Goal: Task Accomplishment & Management: Manage account settings

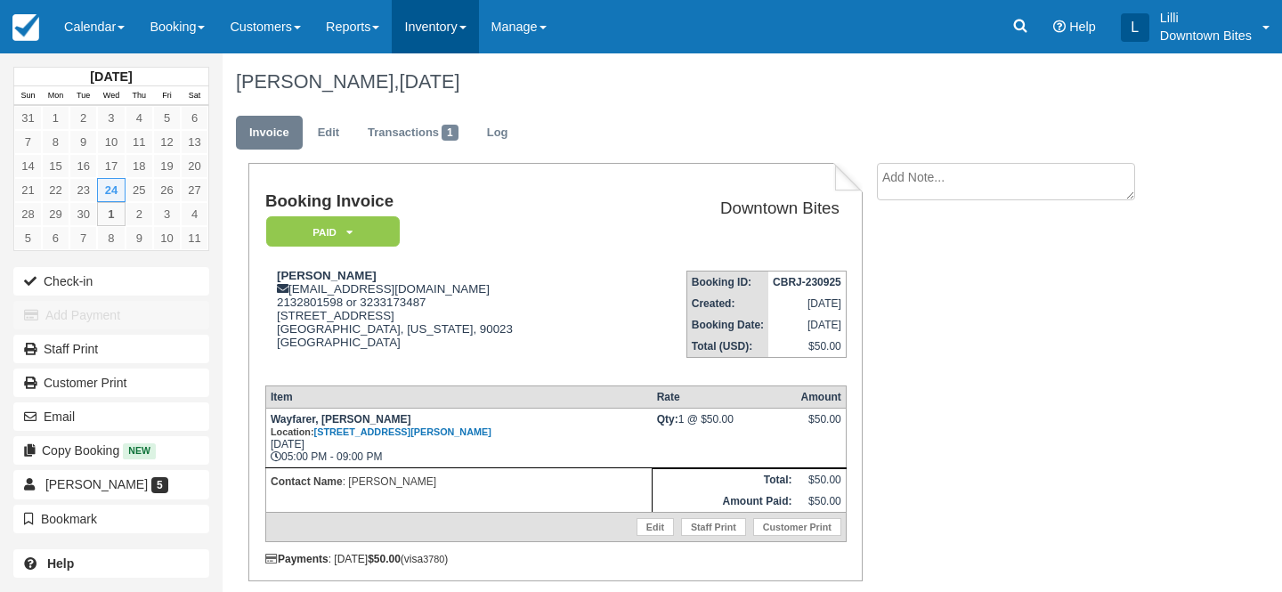
click at [454, 21] on link "Inventory" at bounding box center [435, 26] width 86 height 53
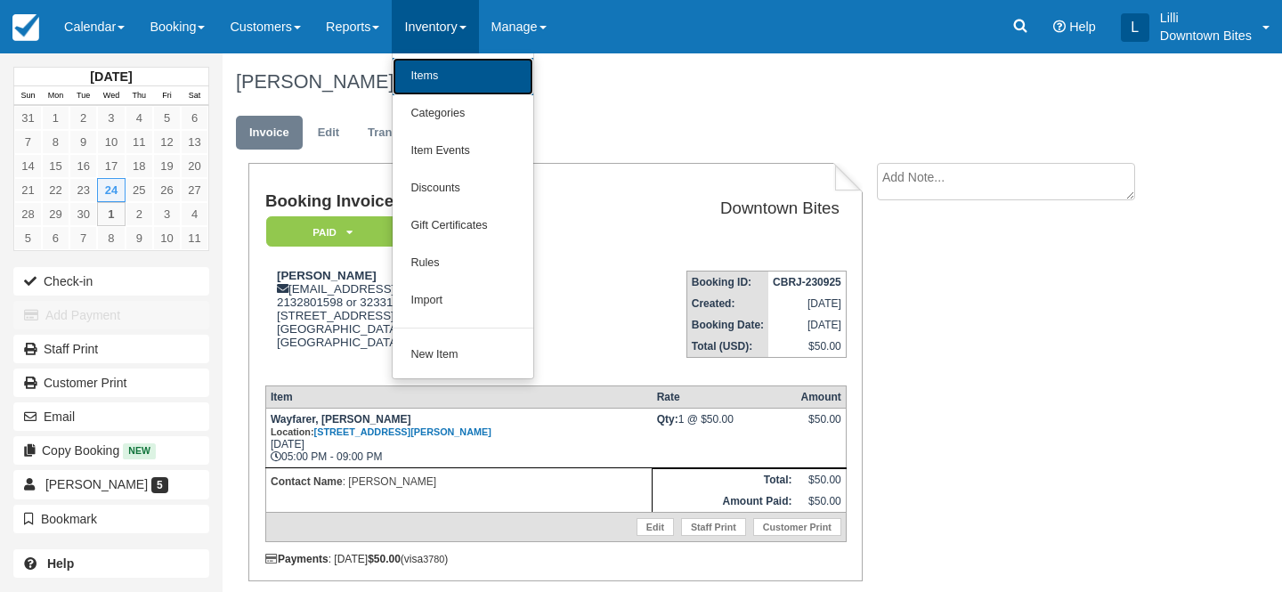
click at [449, 80] on link "Items" at bounding box center [463, 76] width 141 height 37
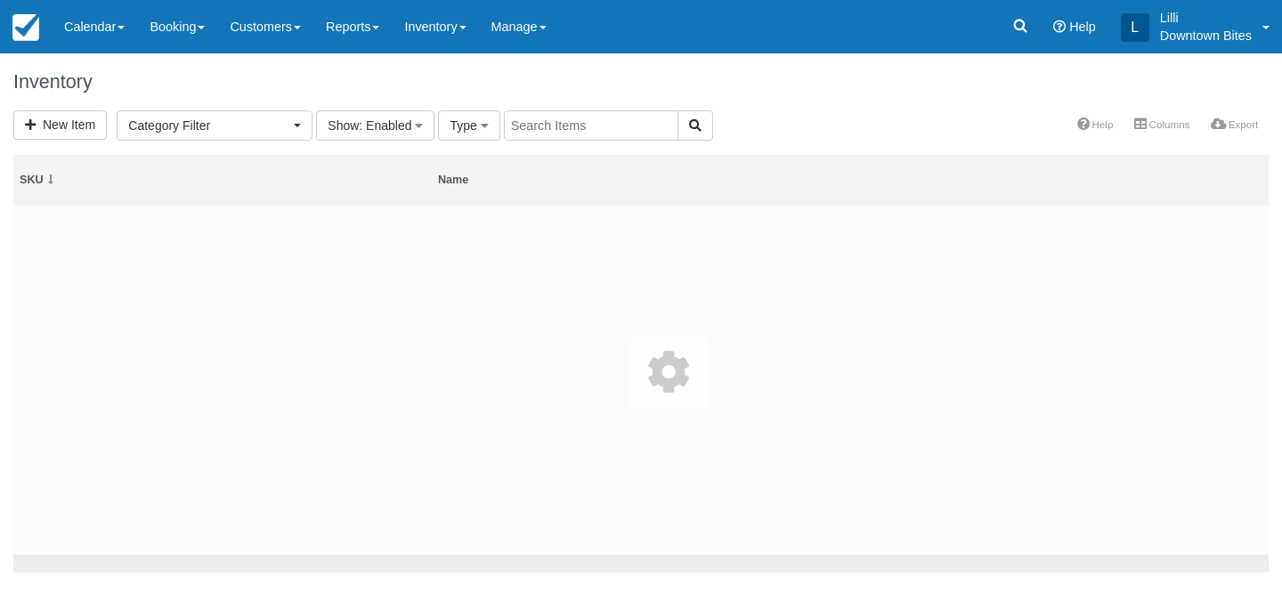
select select
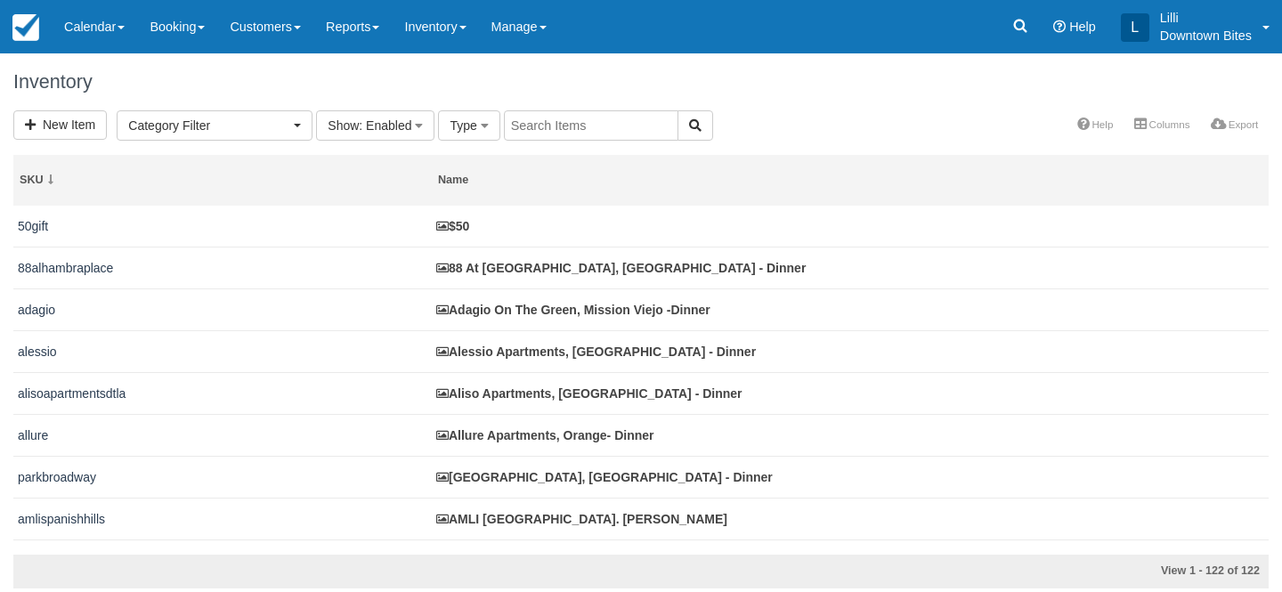
click at [585, 128] on input "text" at bounding box center [591, 125] width 174 height 30
type input "adagio"
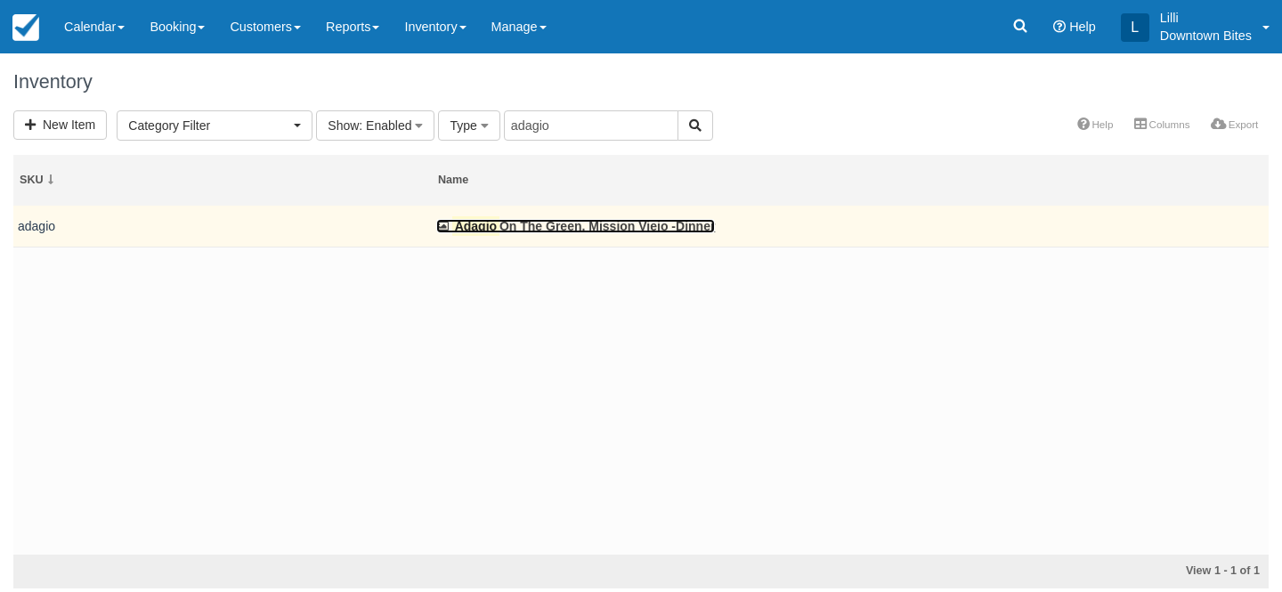
click at [490, 229] on mark "Adagio" at bounding box center [475, 226] width 47 height 20
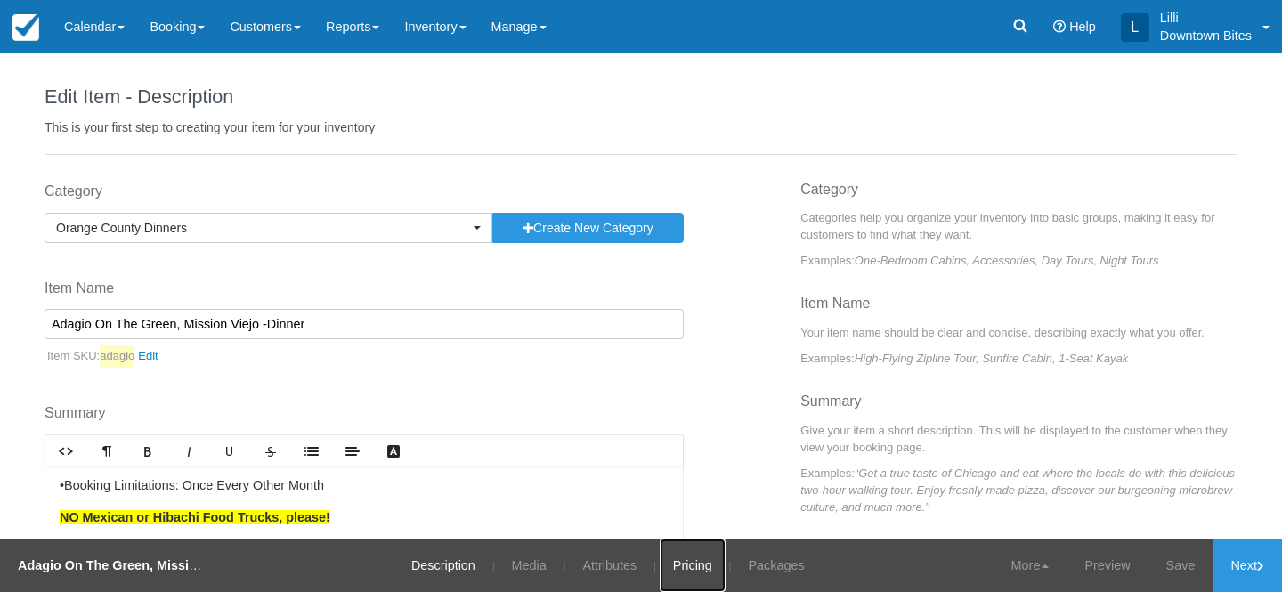
click at [687, 567] on link "Pricing" at bounding box center [693, 565] width 66 height 53
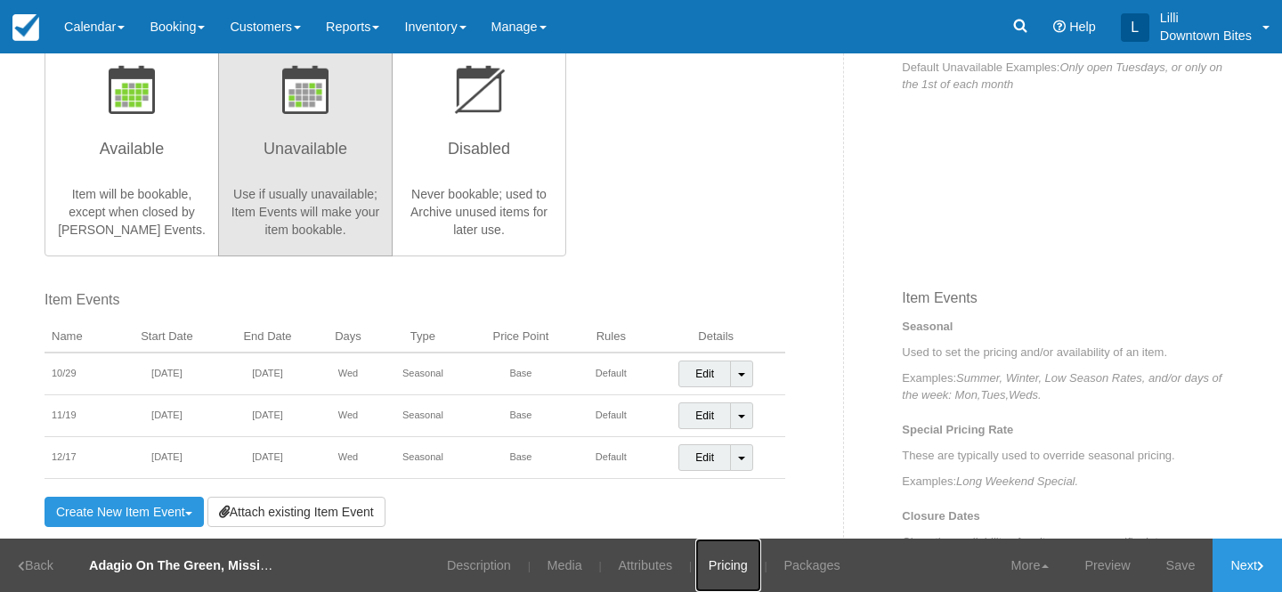
scroll to position [426, 0]
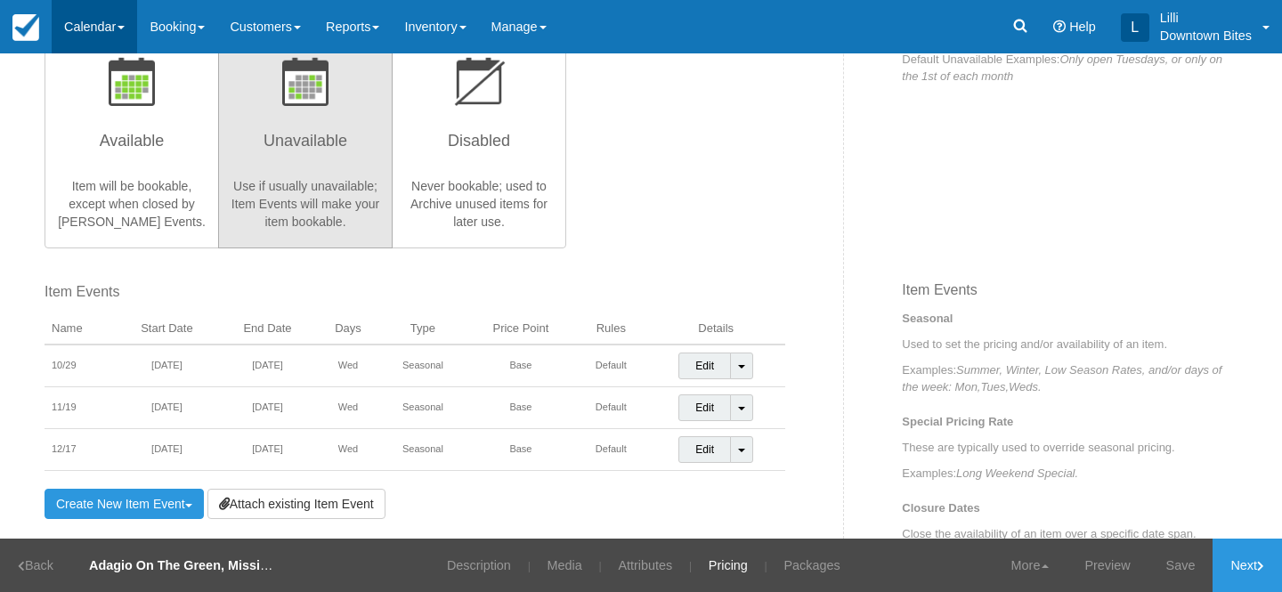
click at [86, 23] on link "Calendar" at bounding box center [94, 26] width 85 height 53
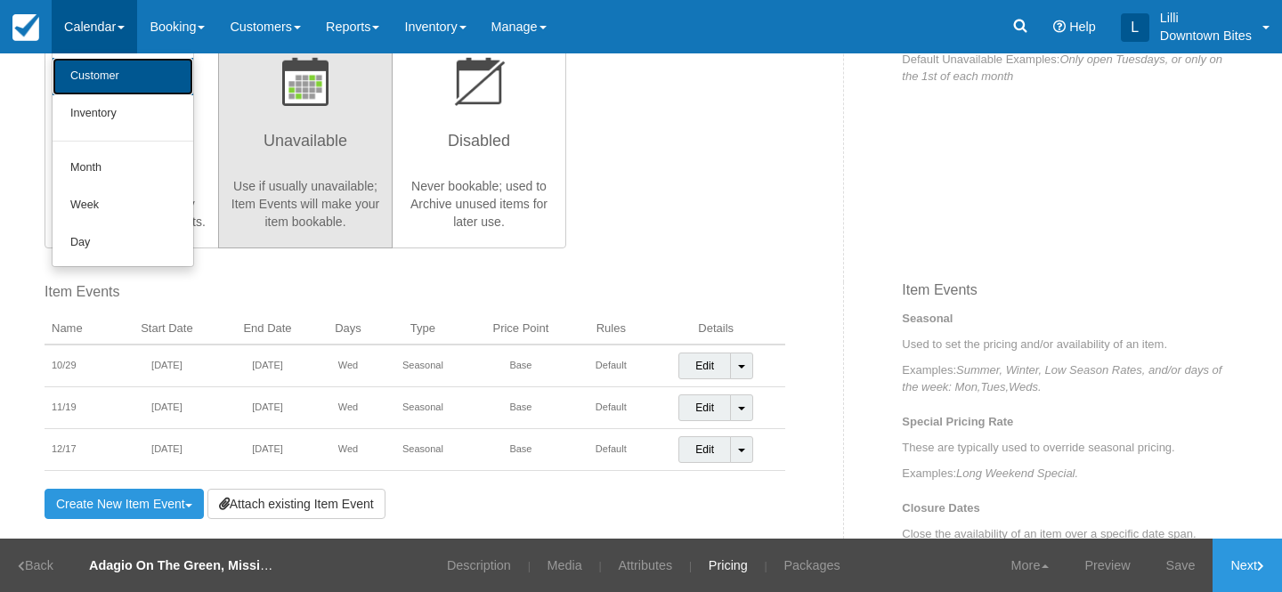
click at [65, 84] on link "Customer" at bounding box center [123, 76] width 141 height 37
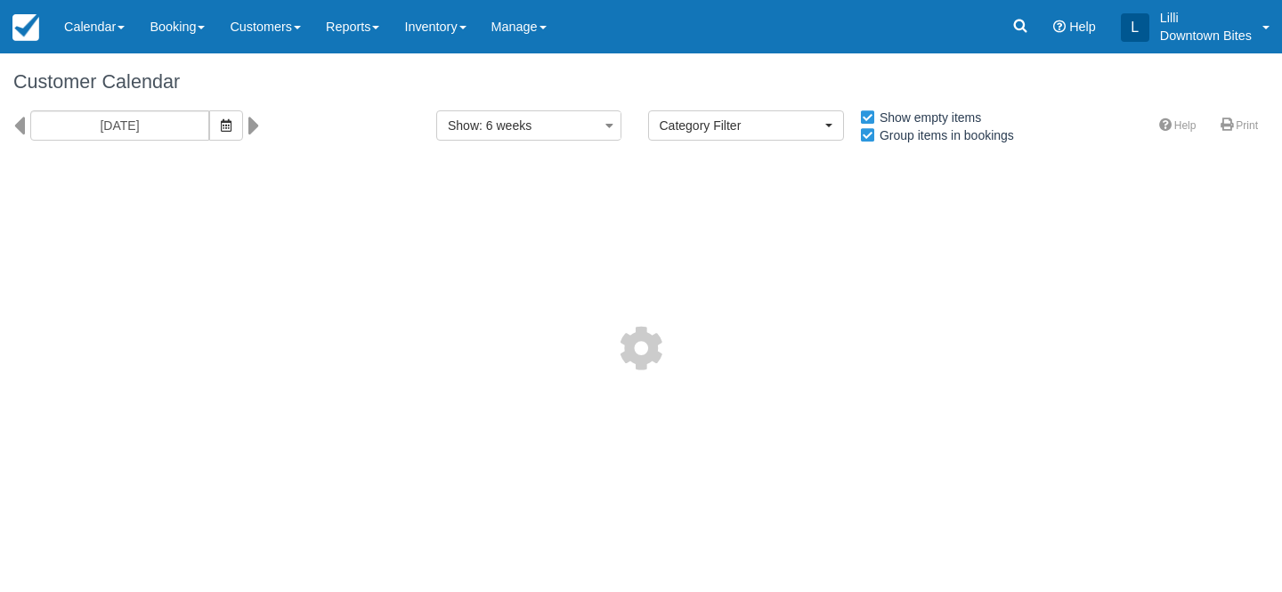
select select
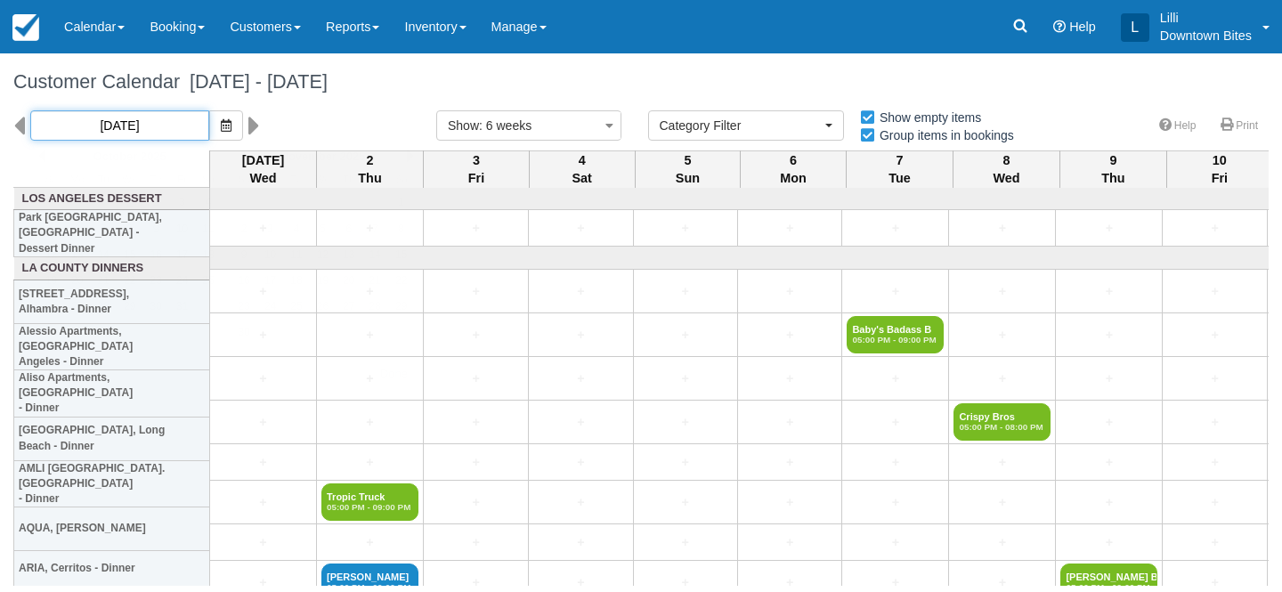
click at [142, 127] on input "10/01/25" at bounding box center [119, 125] width 179 height 30
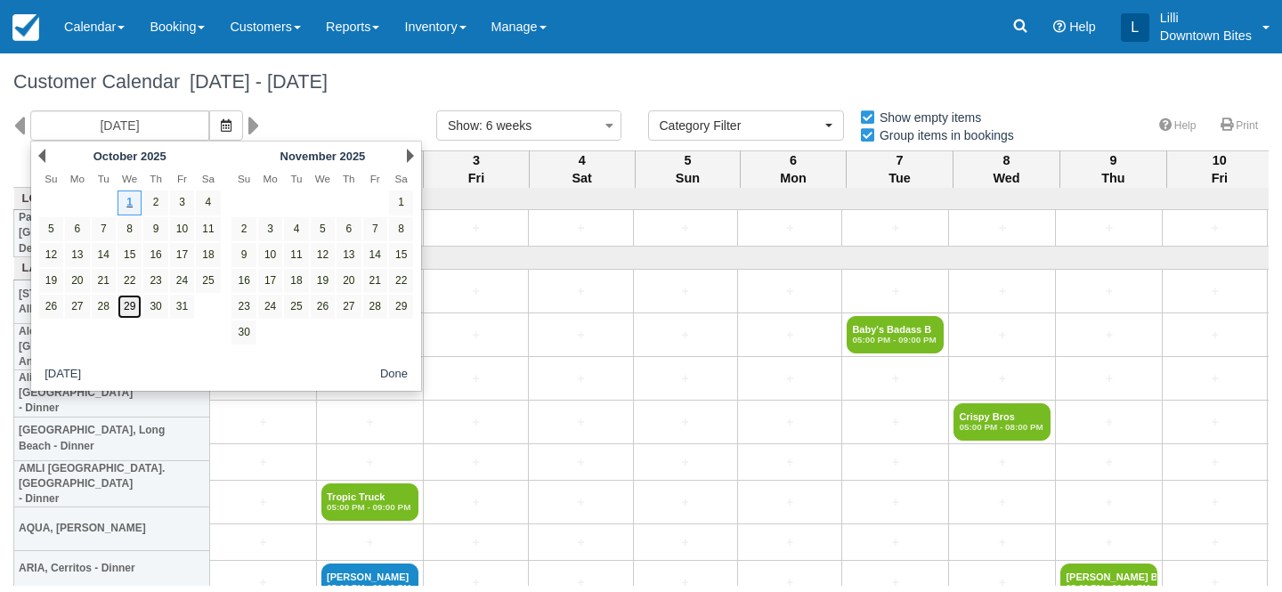
click at [125, 309] on link "29" at bounding box center [130, 307] width 24 height 24
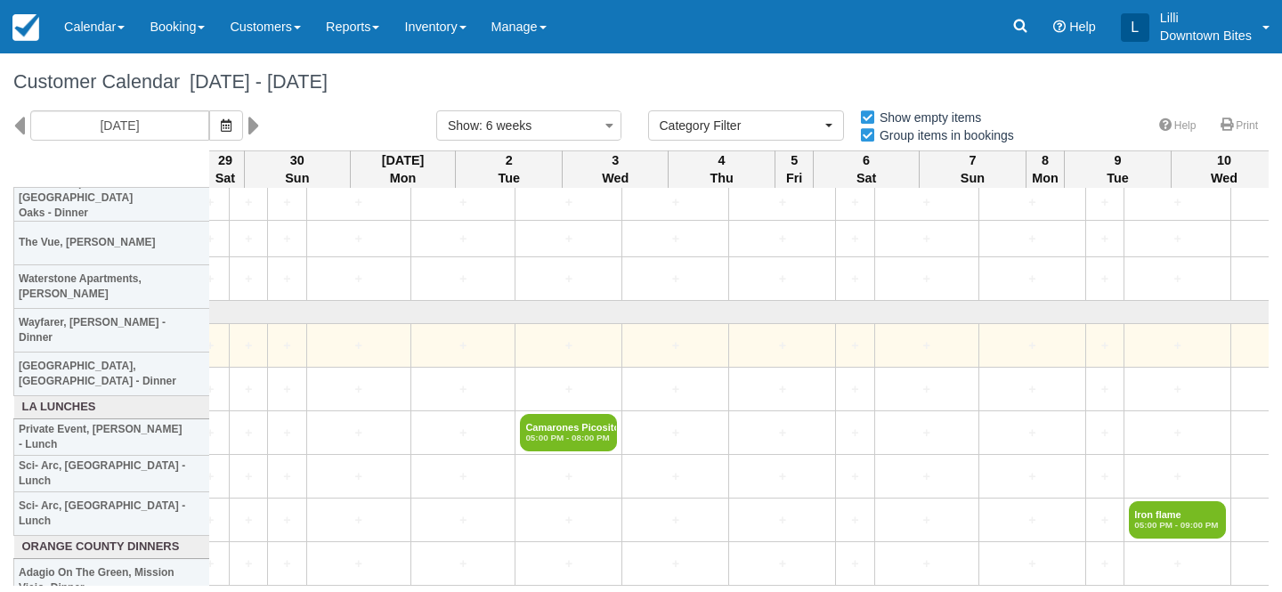
scroll to position [2616, 2966]
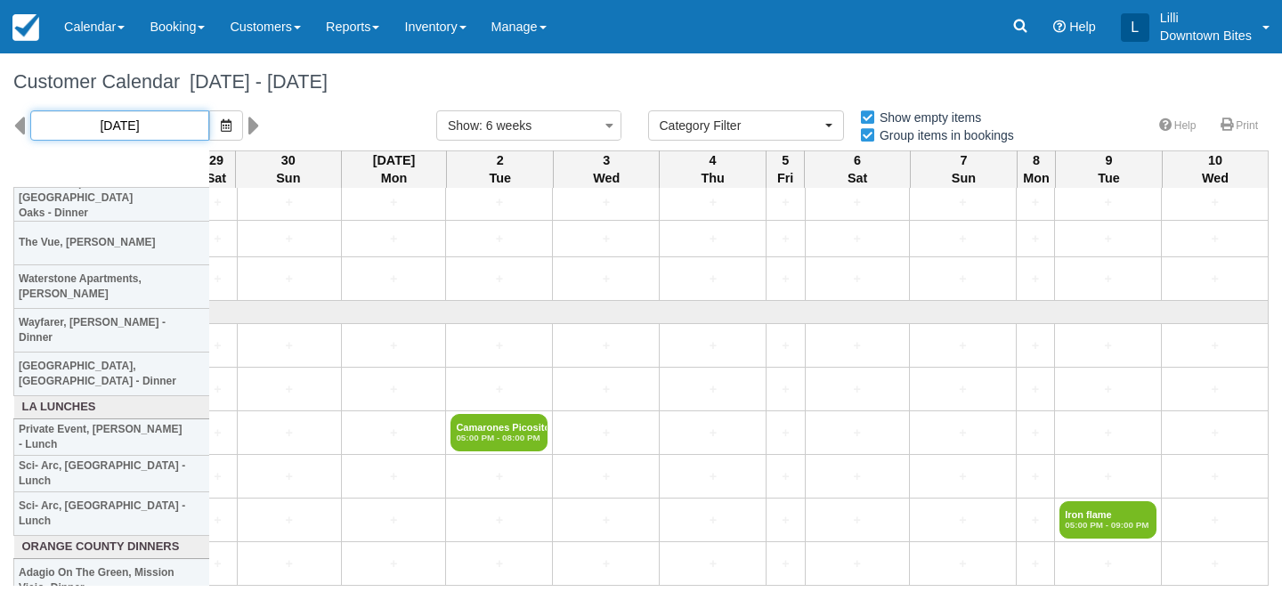
click at [134, 130] on input "10/29/25" at bounding box center [119, 125] width 179 height 30
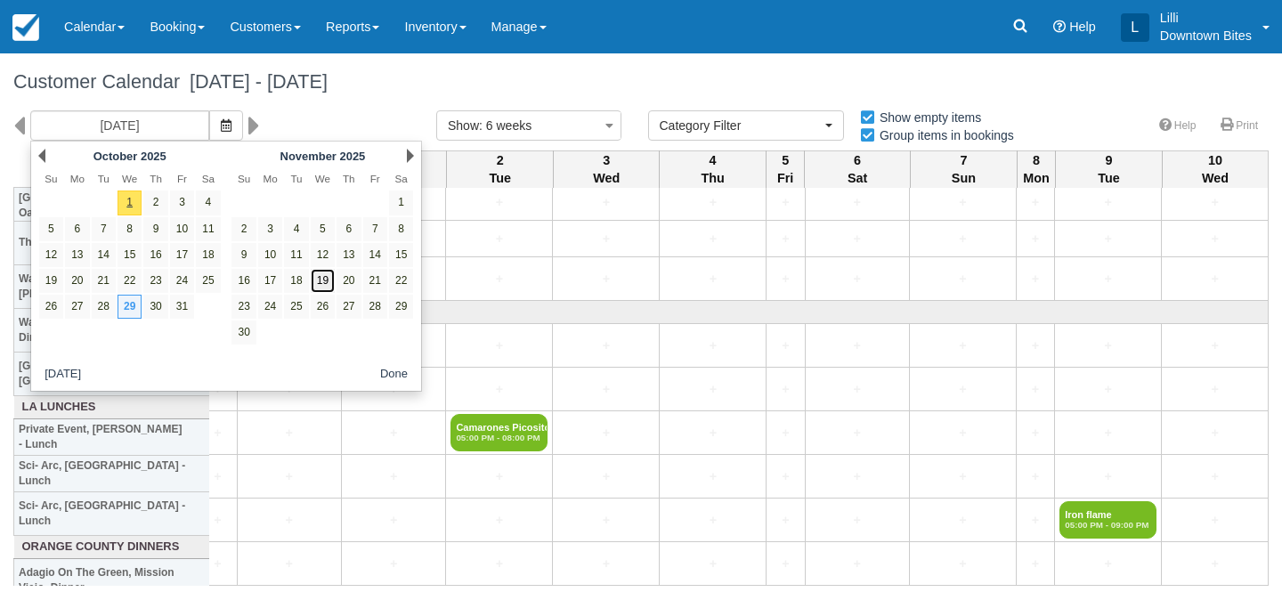
click at [328, 281] on link "19" at bounding box center [323, 281] width 24 height 24
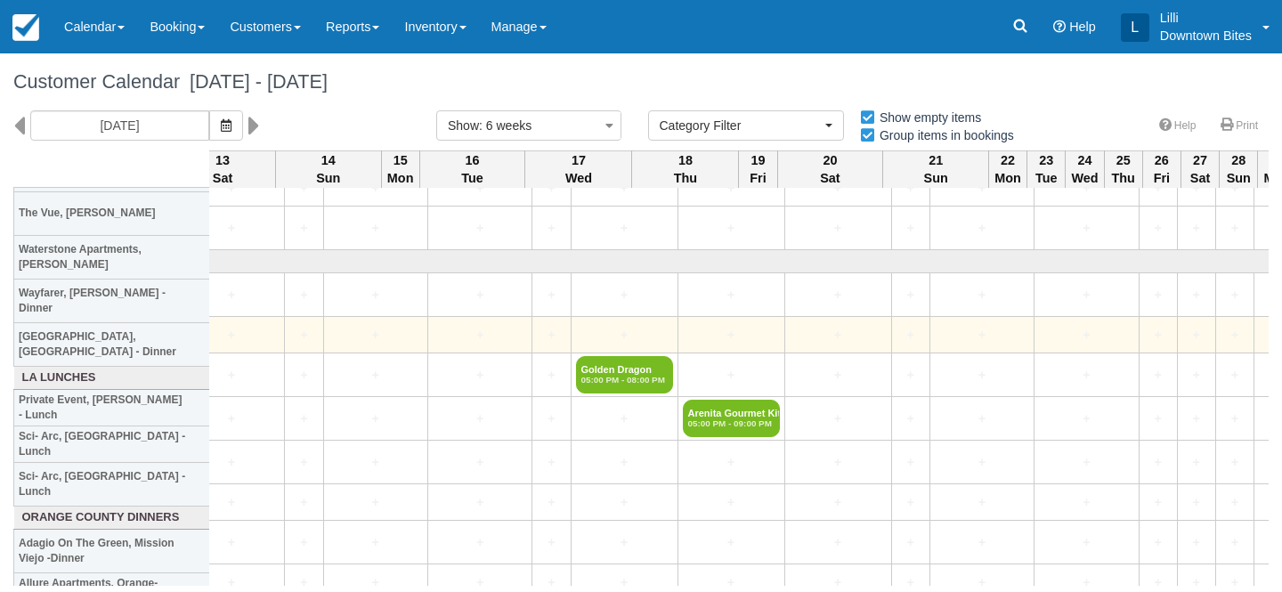
scroll to position [2624, 2153]
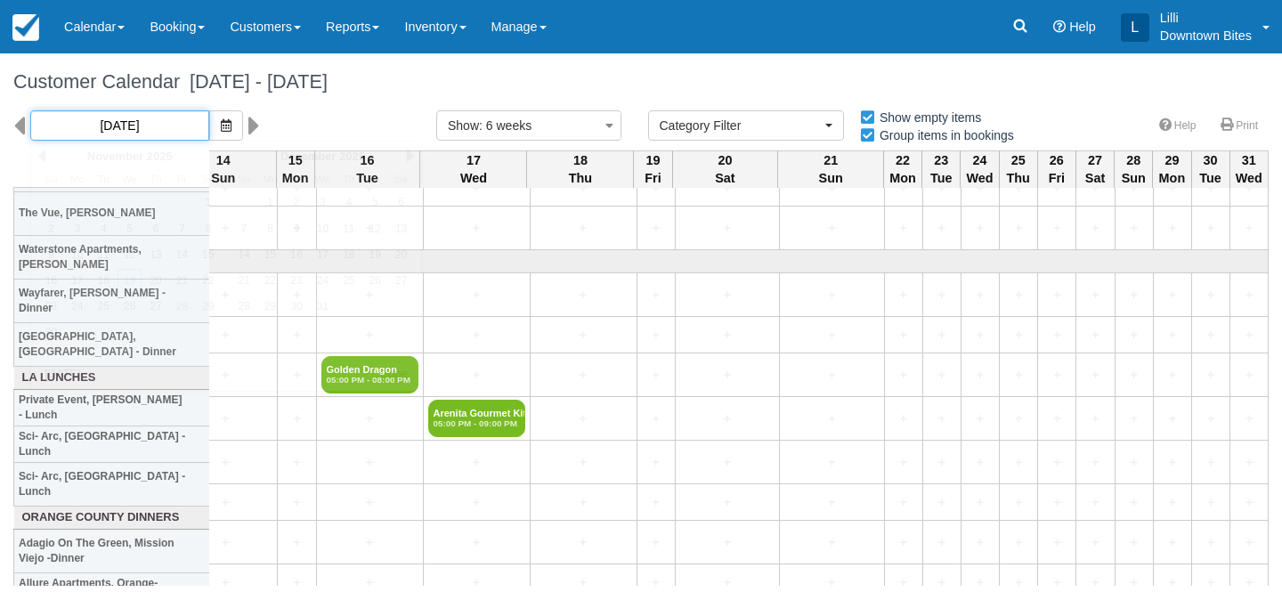
click at [141, 129] on input "11/19/25" at bounding box center [119, 125] width 179 height 30
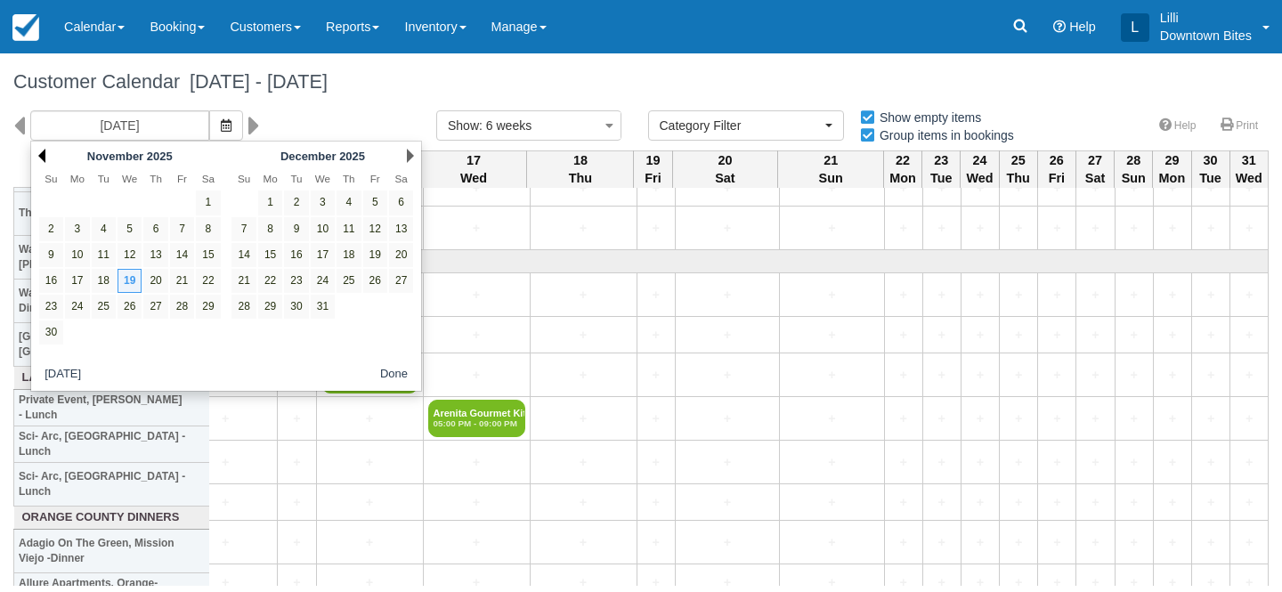
click at [42, 155] on link "Prev" at bounding box center [41, 156] width 7 height 14
click at [134, 306] on link "29" at bounding box center [130, 307] width 24 height 24
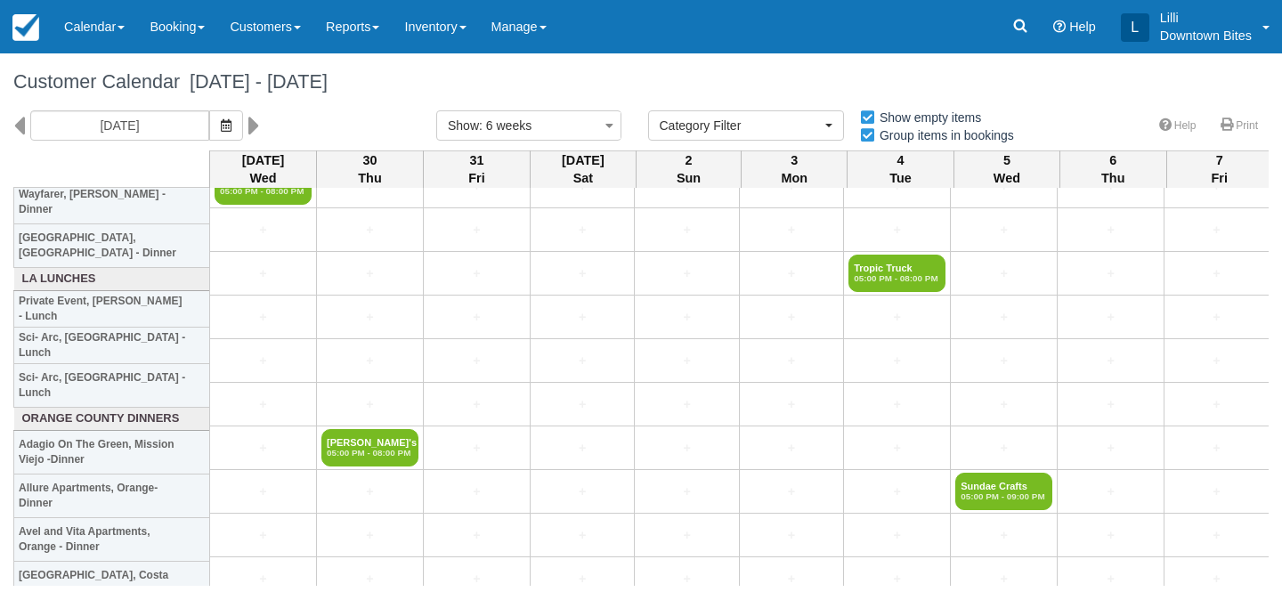
scroll to position [2561, 0]
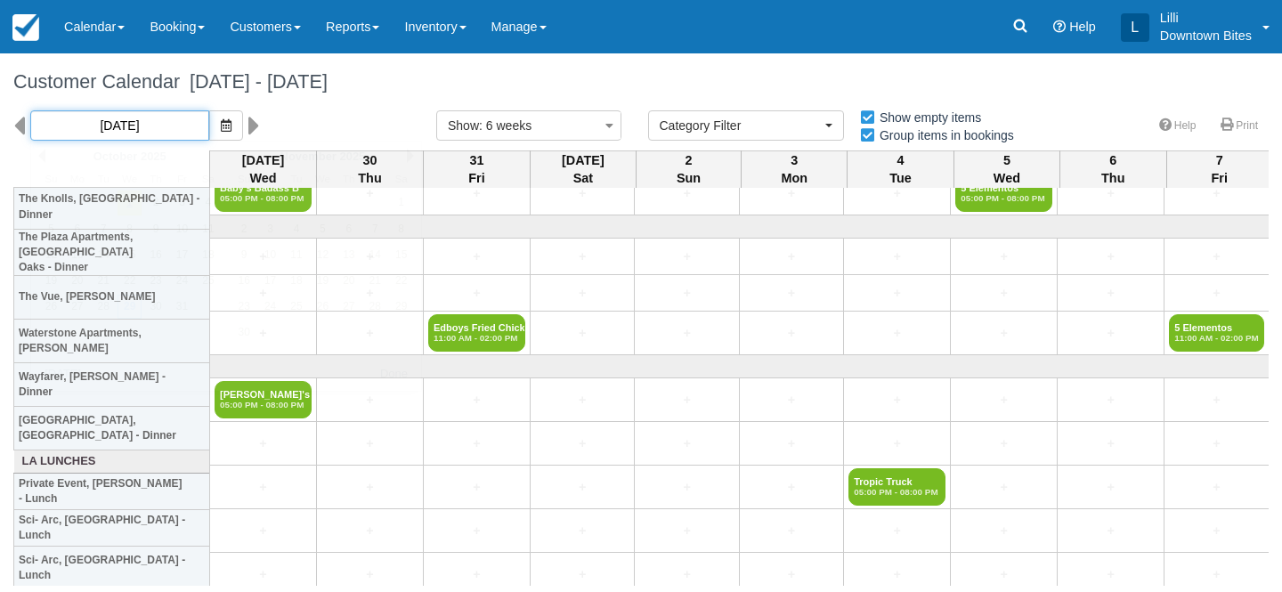
click at [125, 126] on input "10/29/25" at bounding box center [119, 125] width 179 height 30
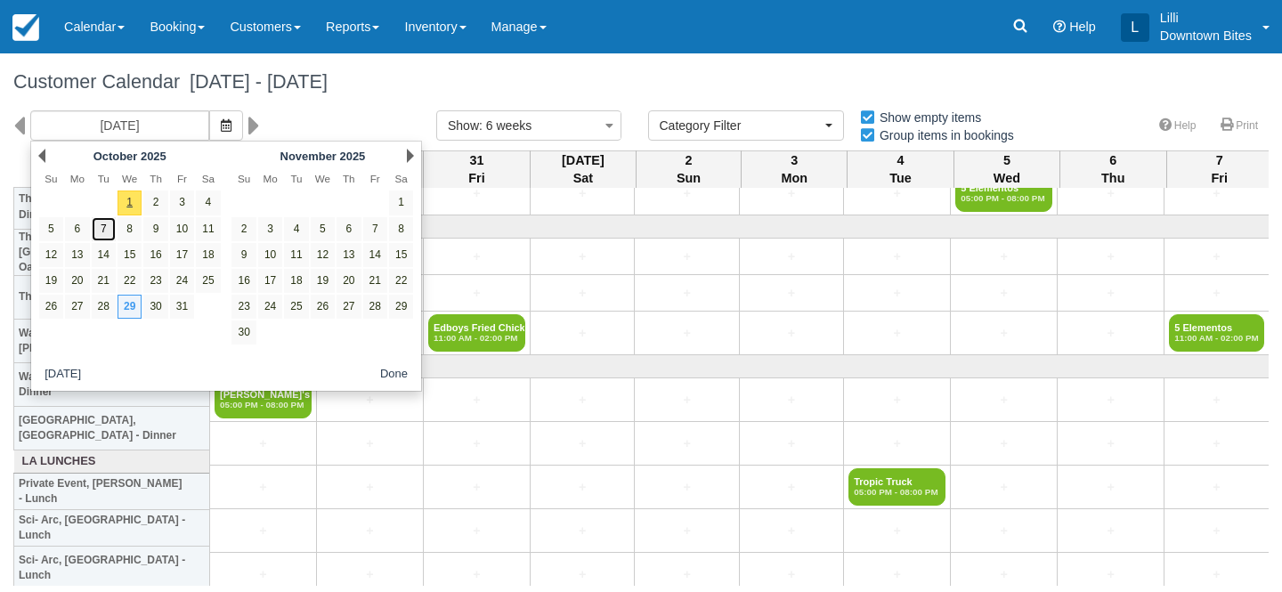
click at [101, 231] on link "7" at bounding box center [104, 229] width 24 height 24
type input "10/07/25"
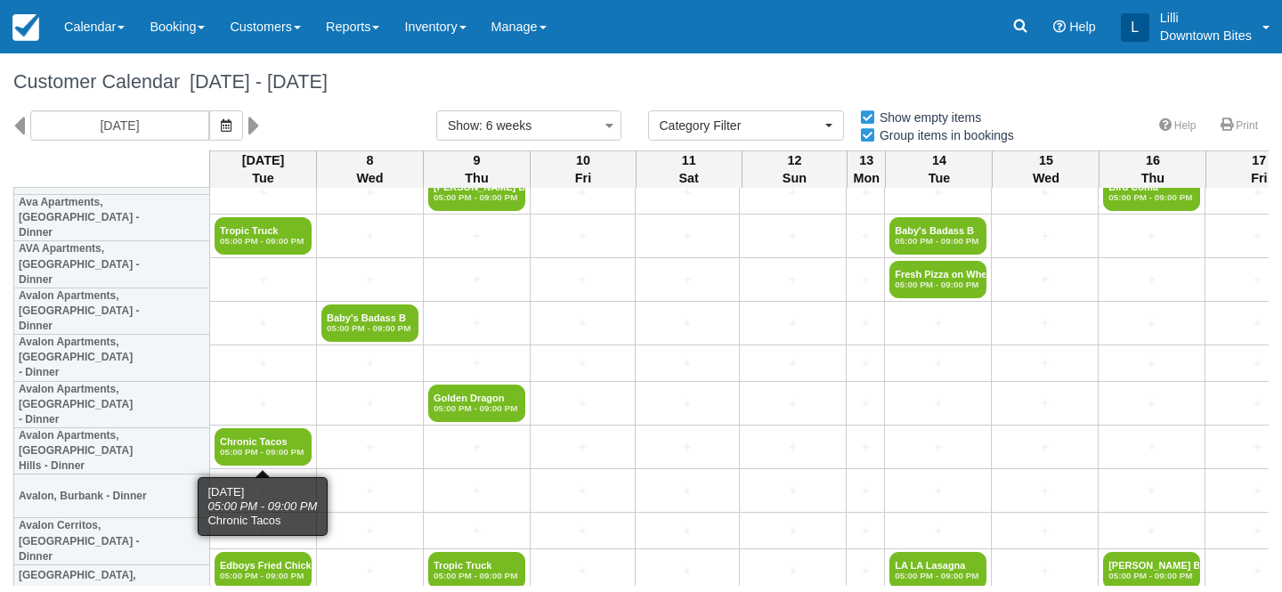
scroll to position [393, 0]
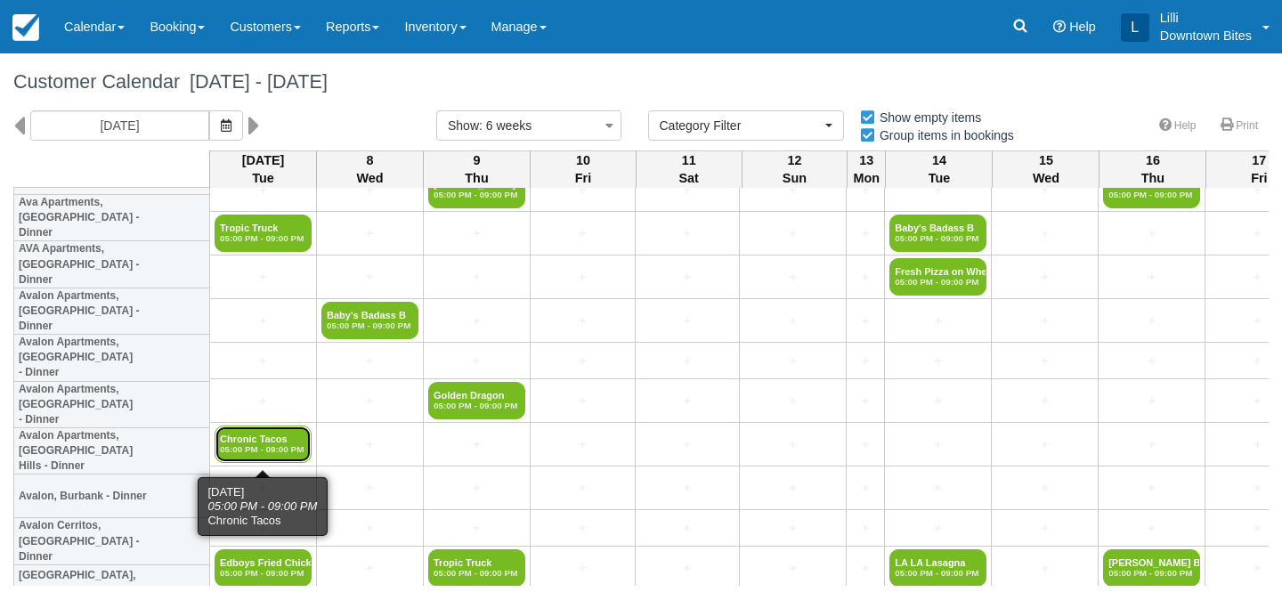
click at [265, 445] on em "05:00 PM - 09:00 PM" at bounding box center [263, 449] width 86 height 11
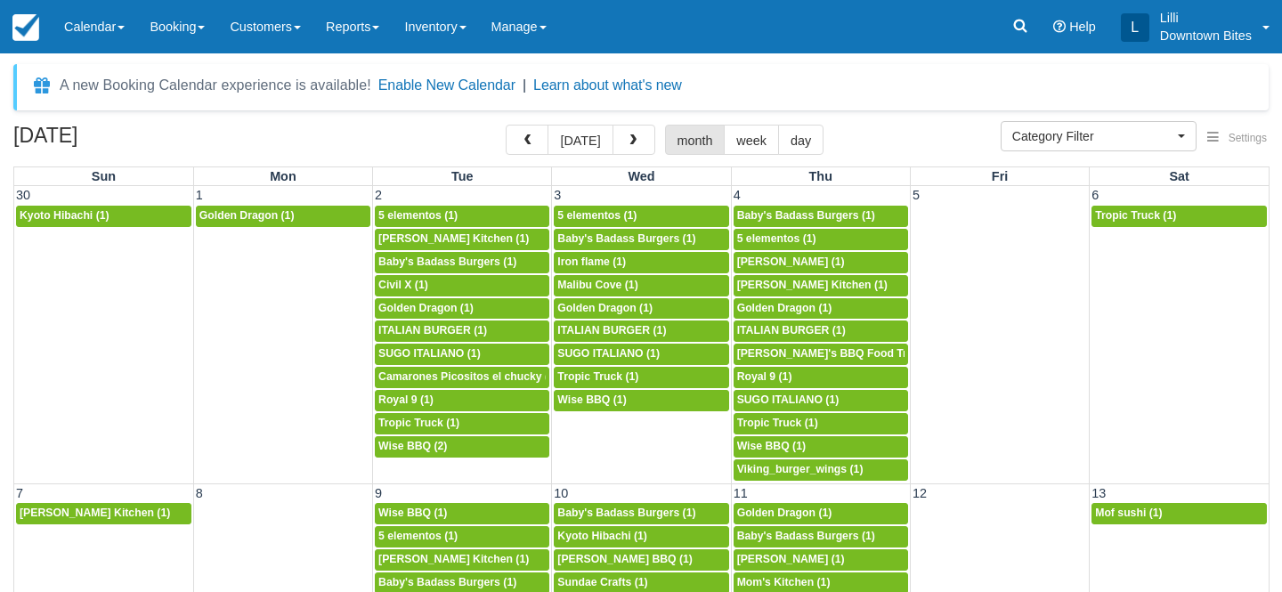
select select
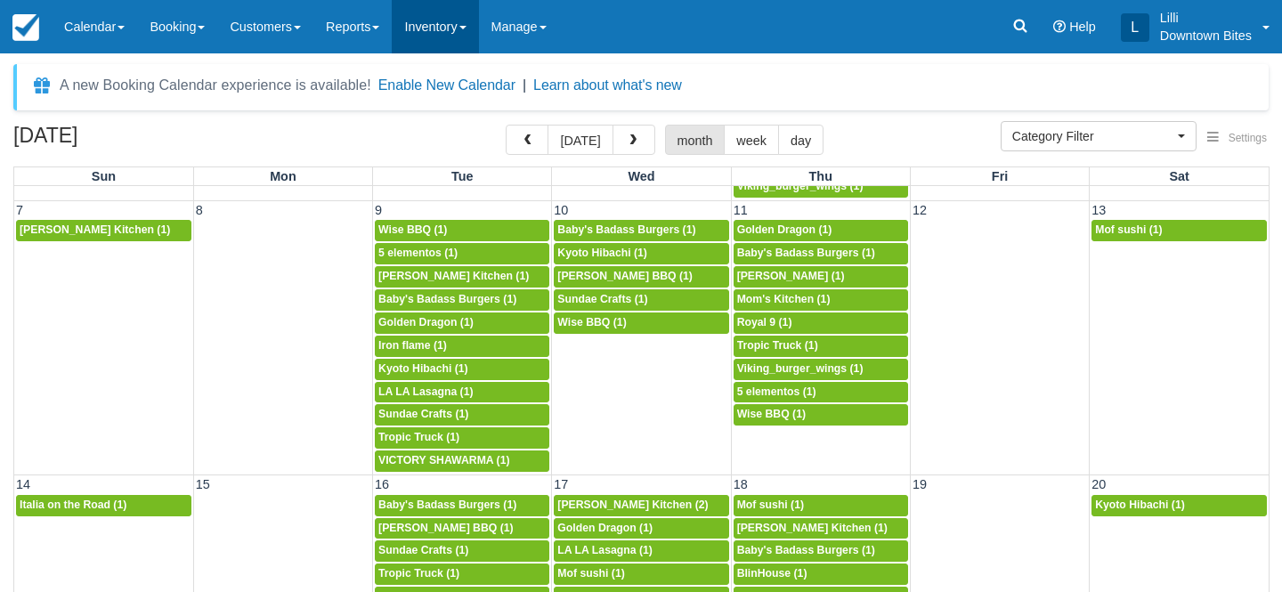
click at [449, 30] on link "Inventory" at bounding box center [435, 26] width 86 height 53
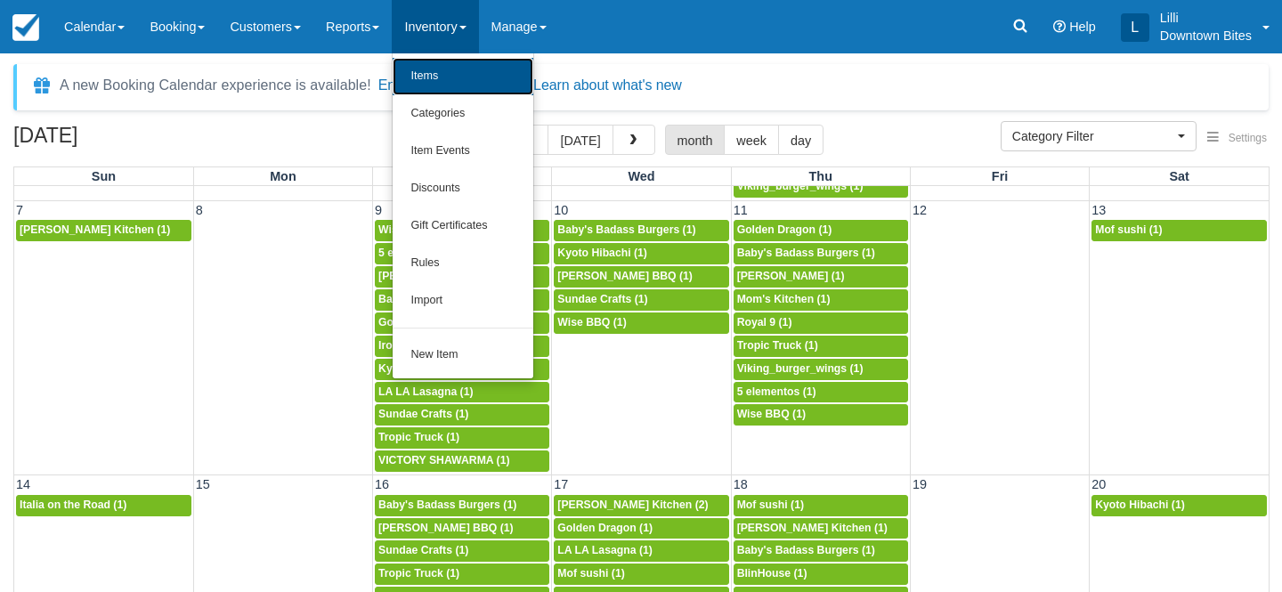
click at [455, 79] on link "Items" at bounding box center [463, 76] width 141 height 37
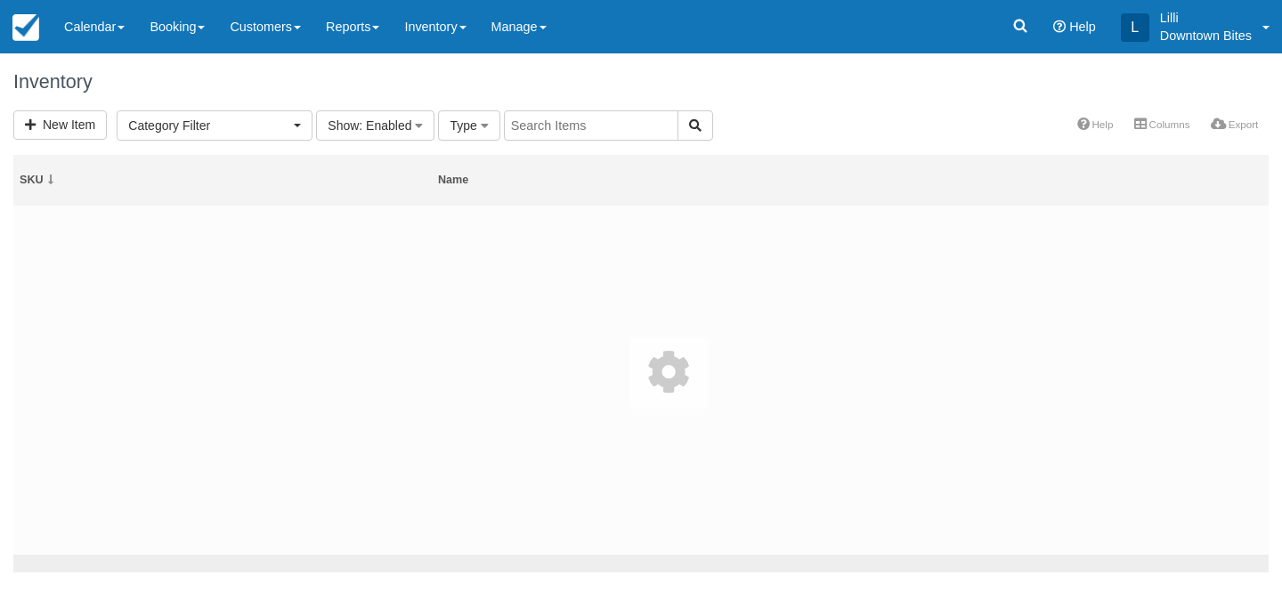
select select
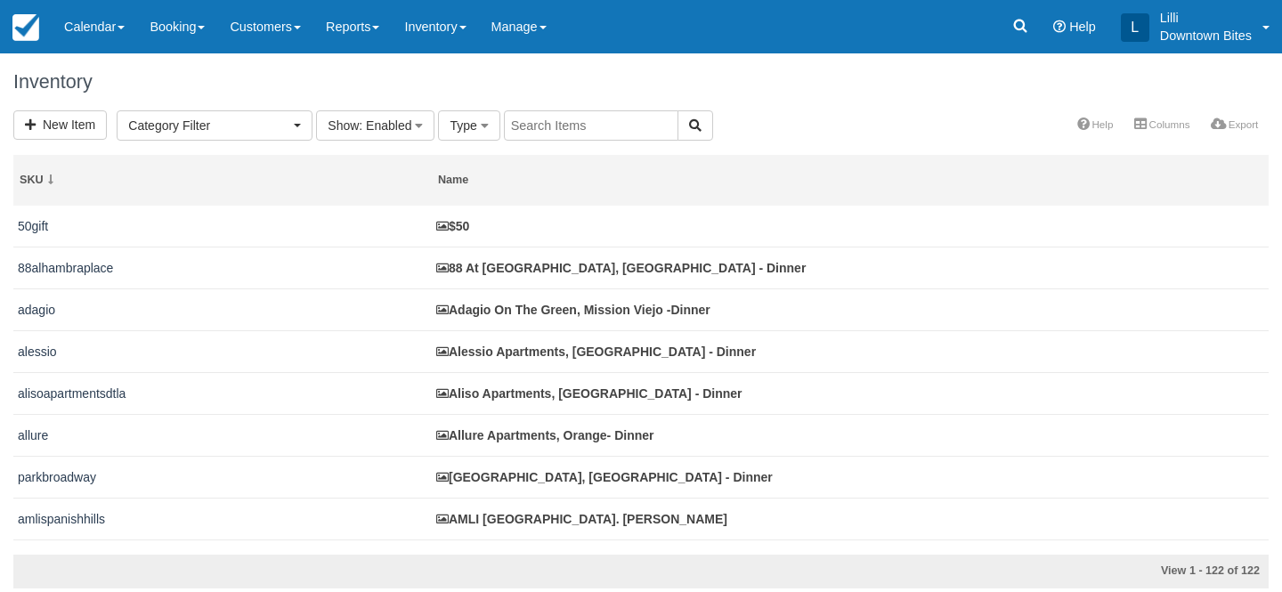
click at [537, 130] on input "text" at bounding box center [591, 125] width 174 height 30
type input "adagio"
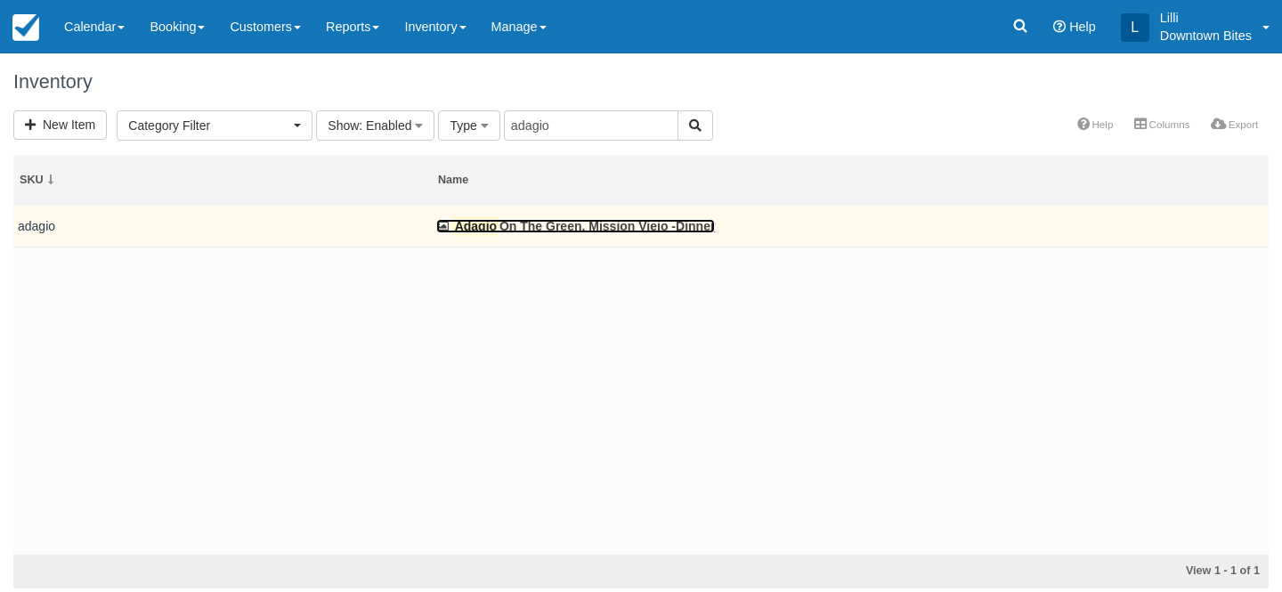
click at [499, 224] on link "Adagio On The Green, Mission Viejo -Dinner" at bounding box center [575, 226] width 279 height 14
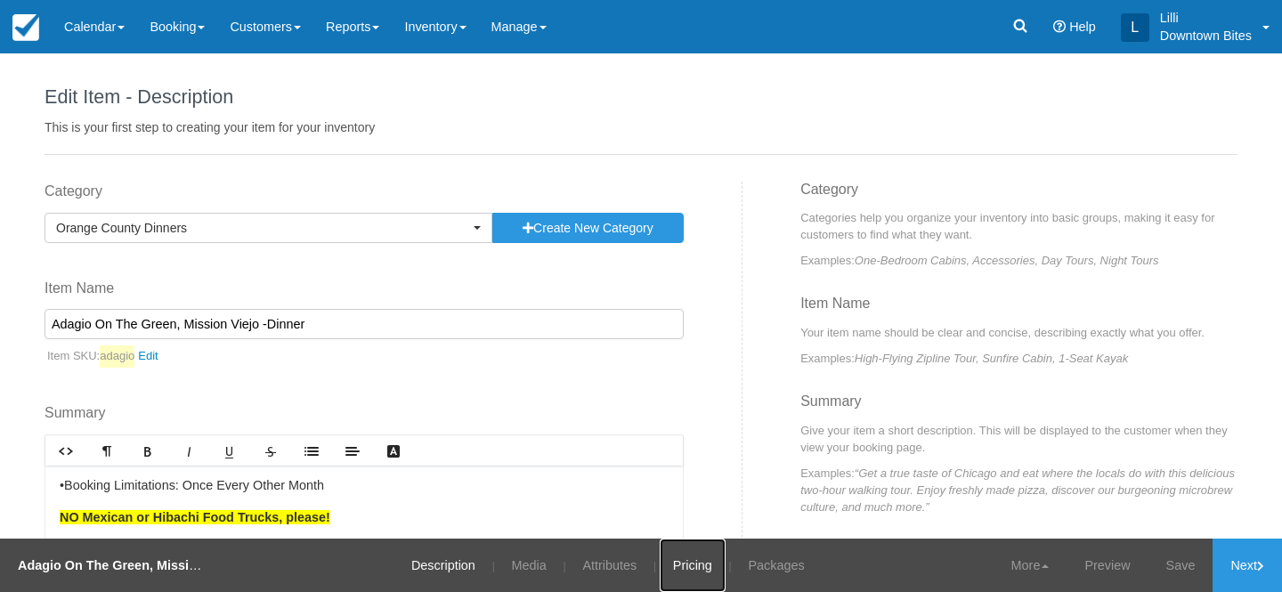
click at [703, 561] on link "Pricing" at bounding box center [693, 565] width 66 height 53
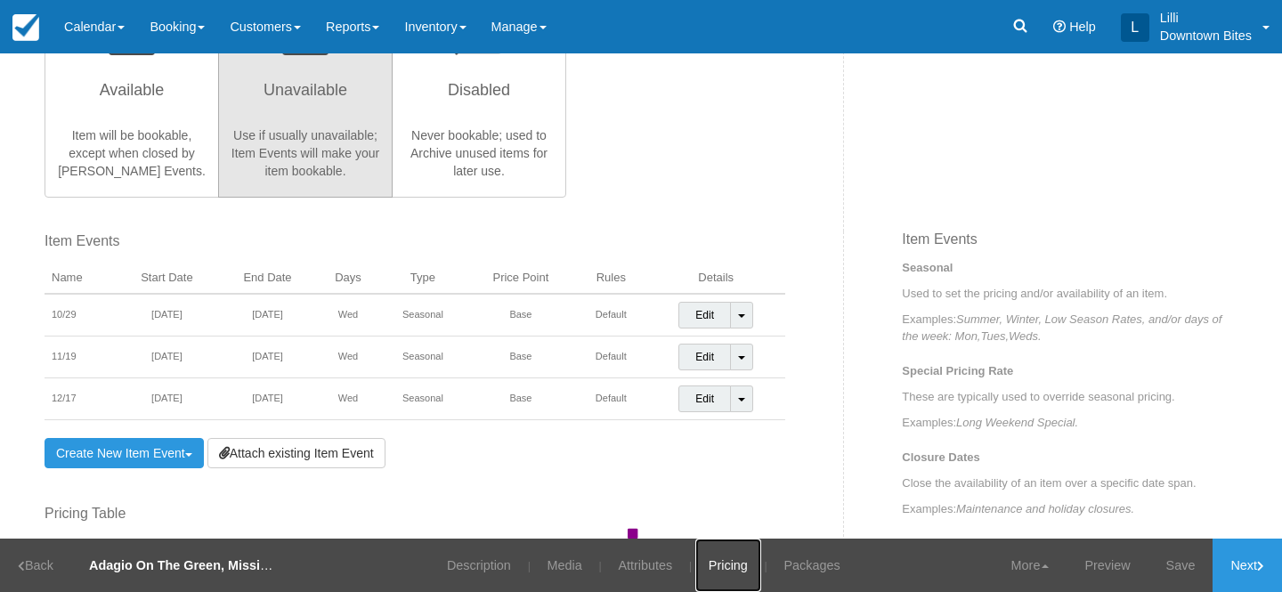
scroll to position [507, 0]
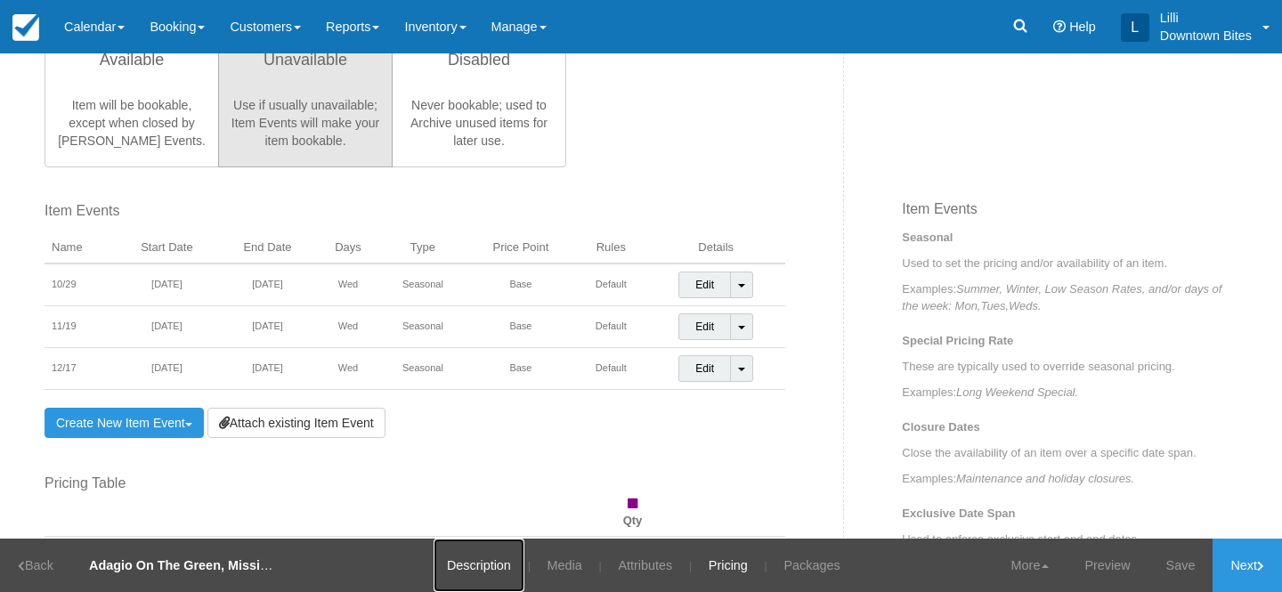
click at [486, 553] on link "Description" at bounding box center [479, 565] width 91 height 53
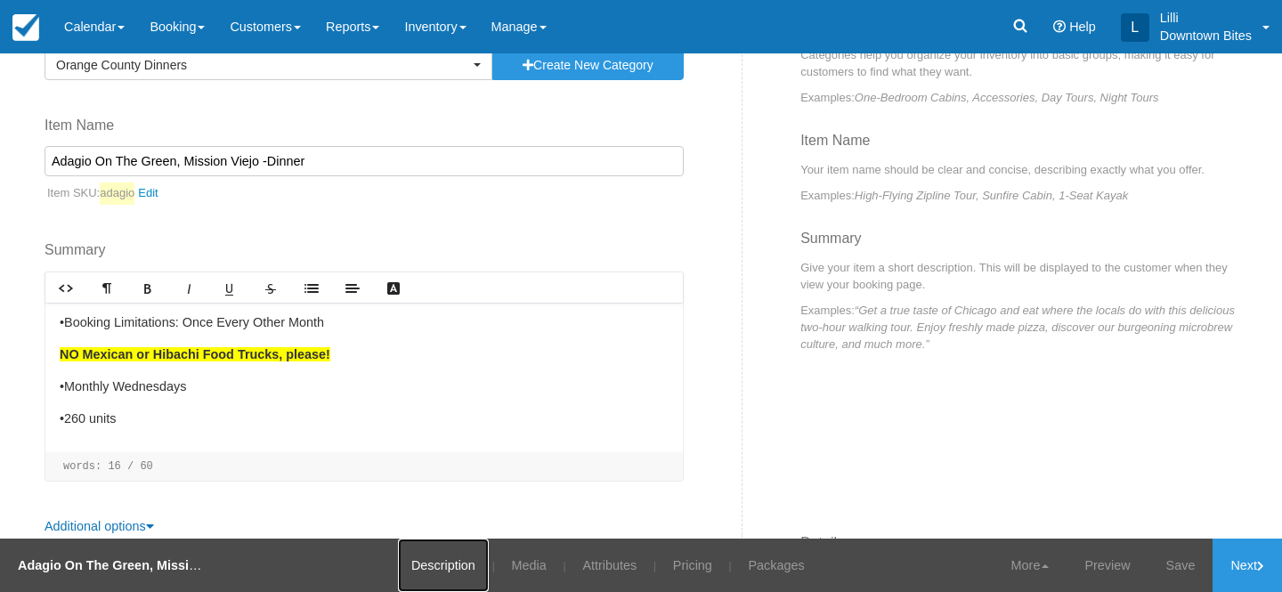
scroll to position [166, 0]
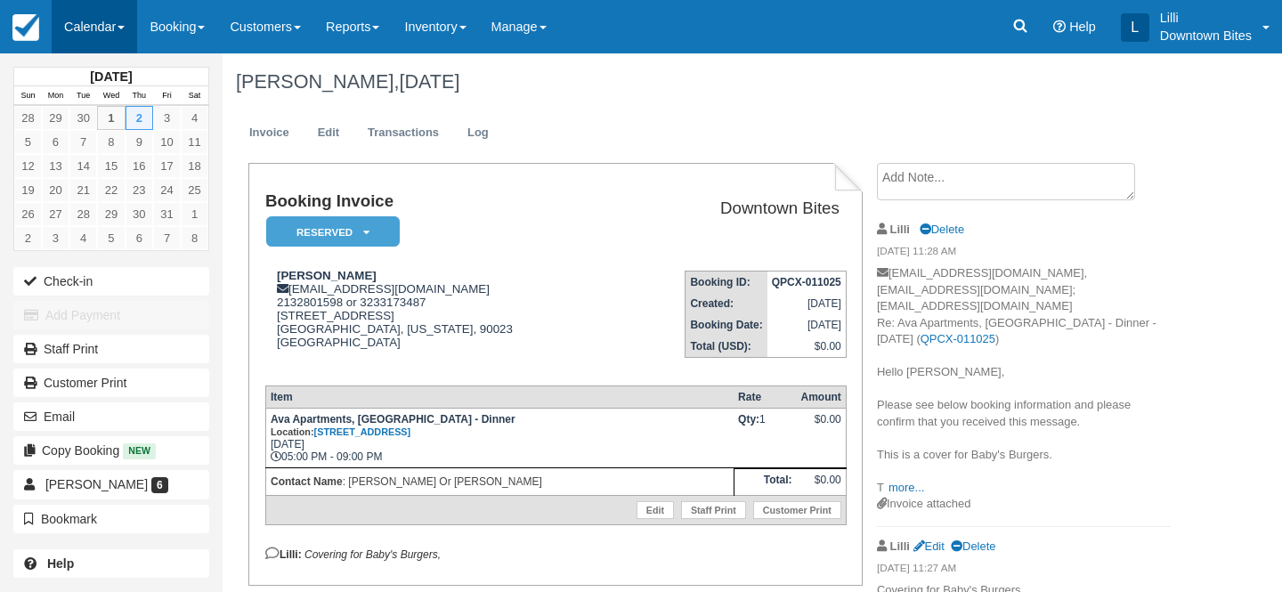
click at [81, 26] on link "Calendar" at bounding box center [94, 26] width 85 height 53
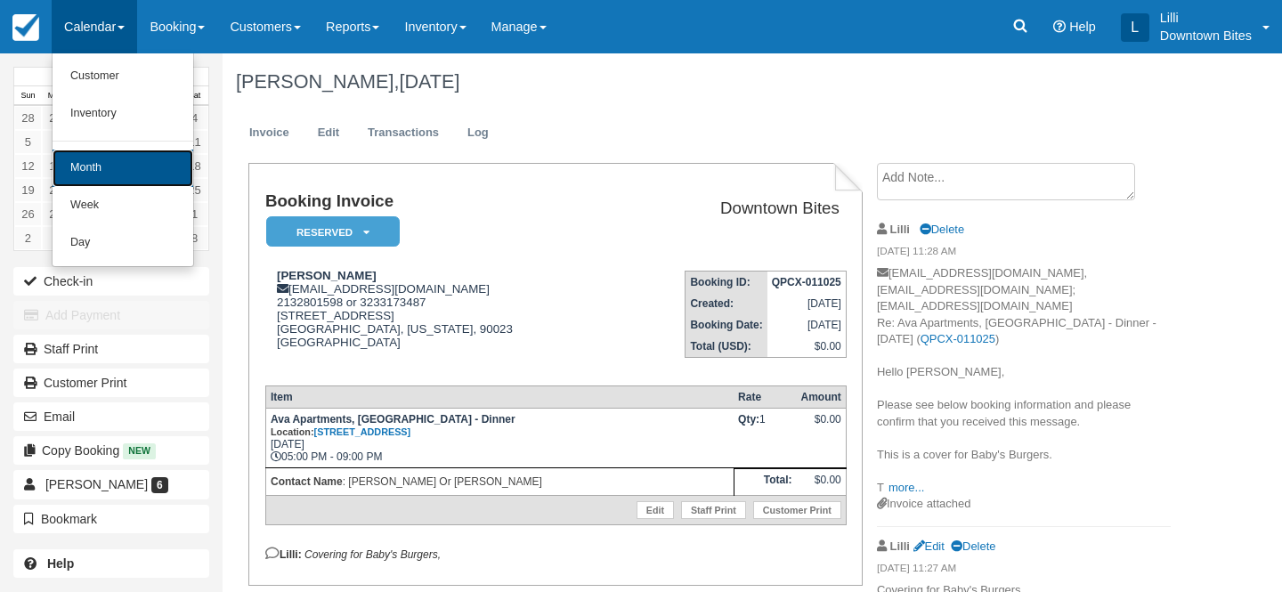
click at [122, 168] on link "Month" at bounding box center [123, 168] width 141 height 37
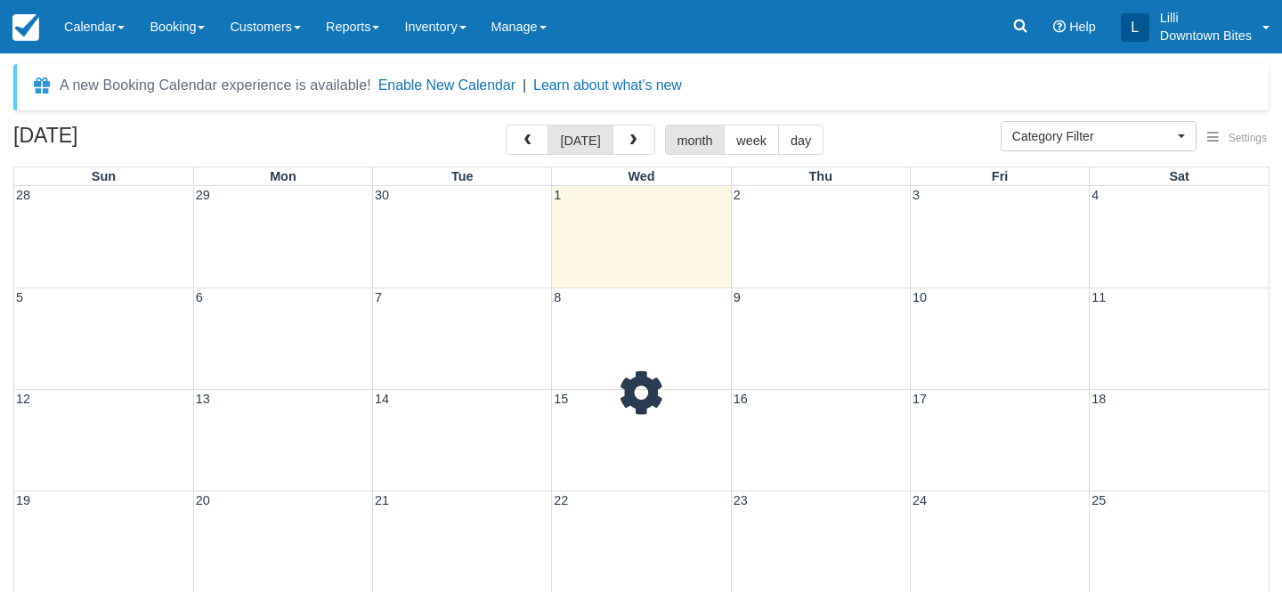
select select
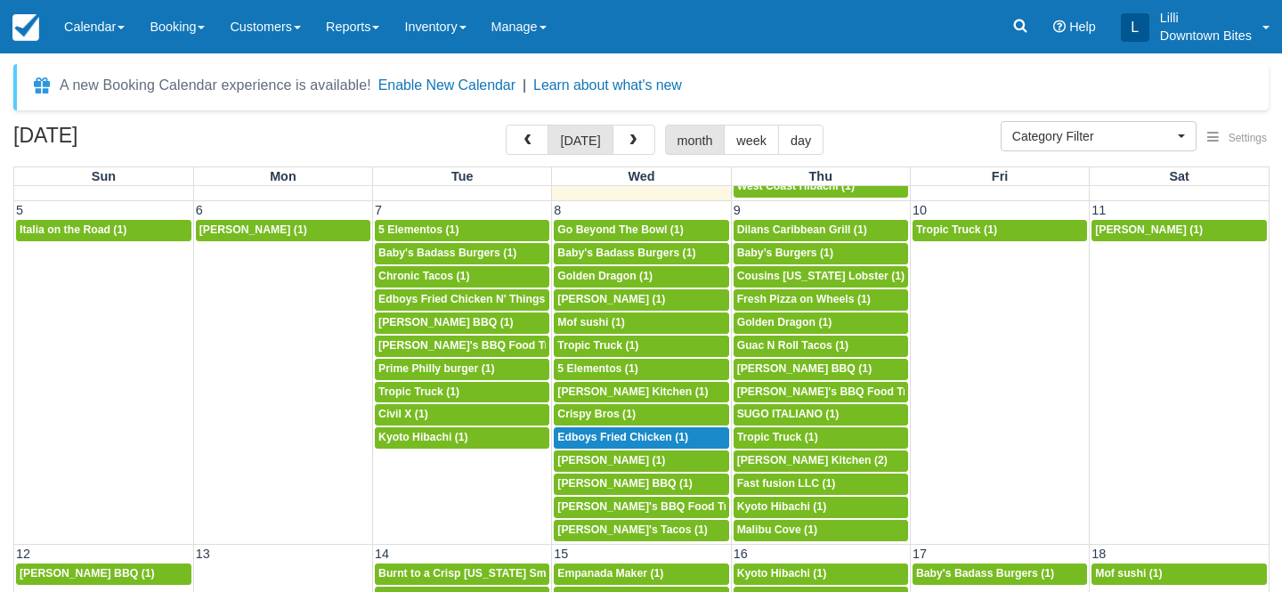
scroll to position [255, 0]
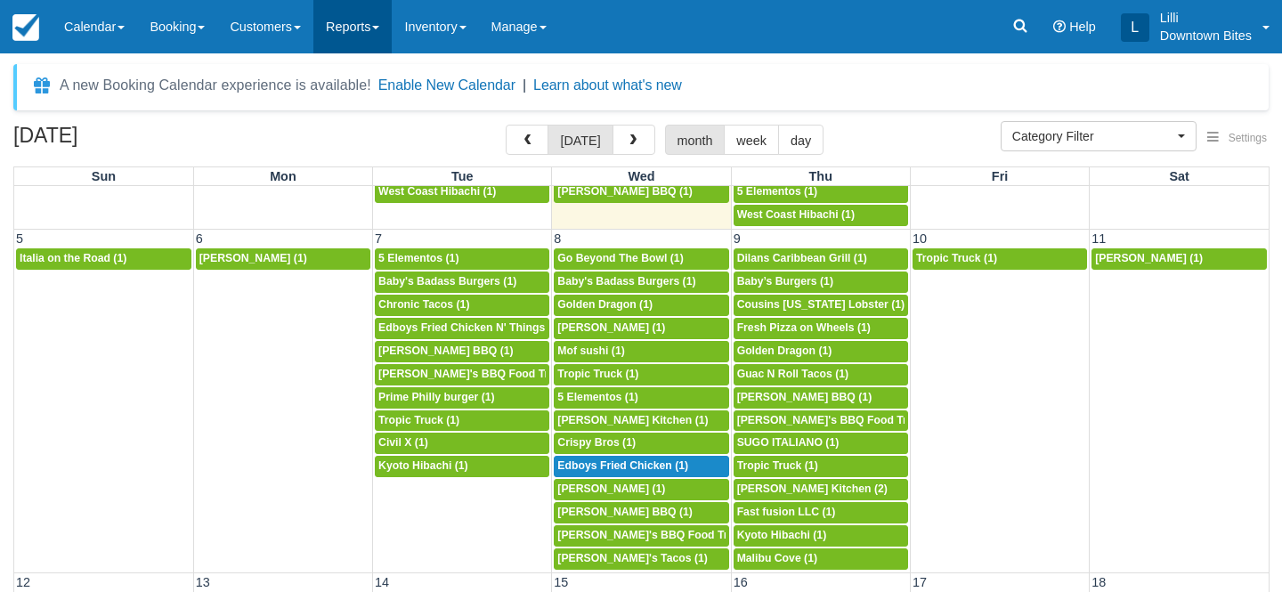
click at [357, 14] on link "Reports" at bounding box center [352, 26] width 78 height 53
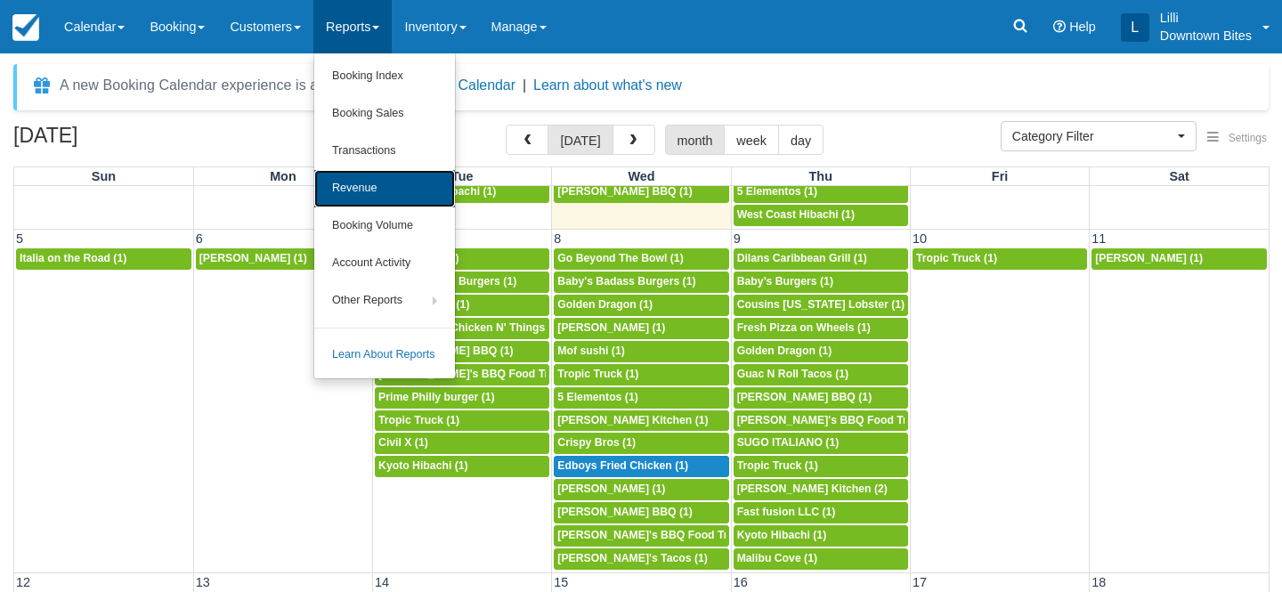
click at [371, 183] on link "Revenue" at bounding box center [384, 188] width 141 height 37
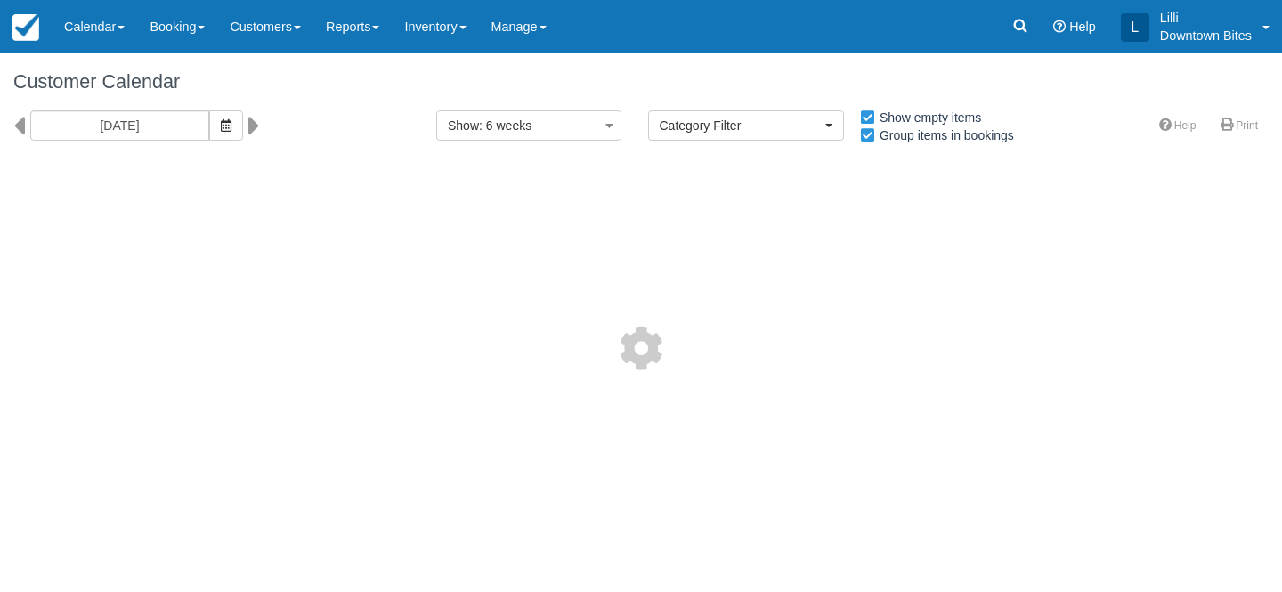
select select
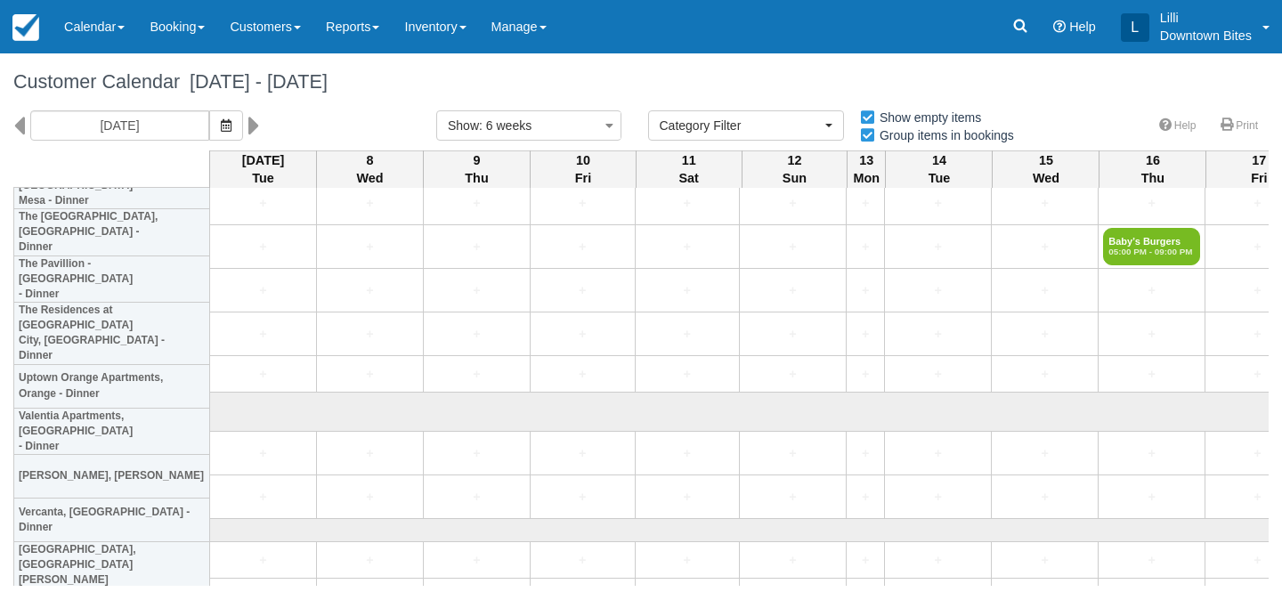
scroll to position [4905, 0]
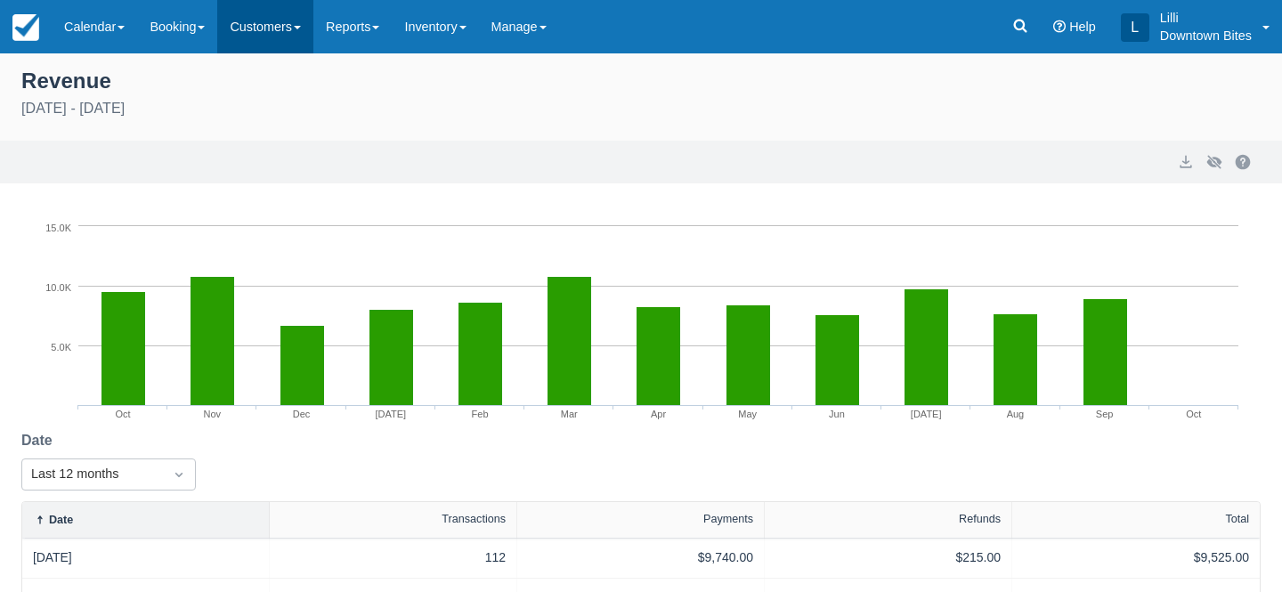
click at [292, 32] on link "Customers" at bounding box center [265, 26] width 96 height 53
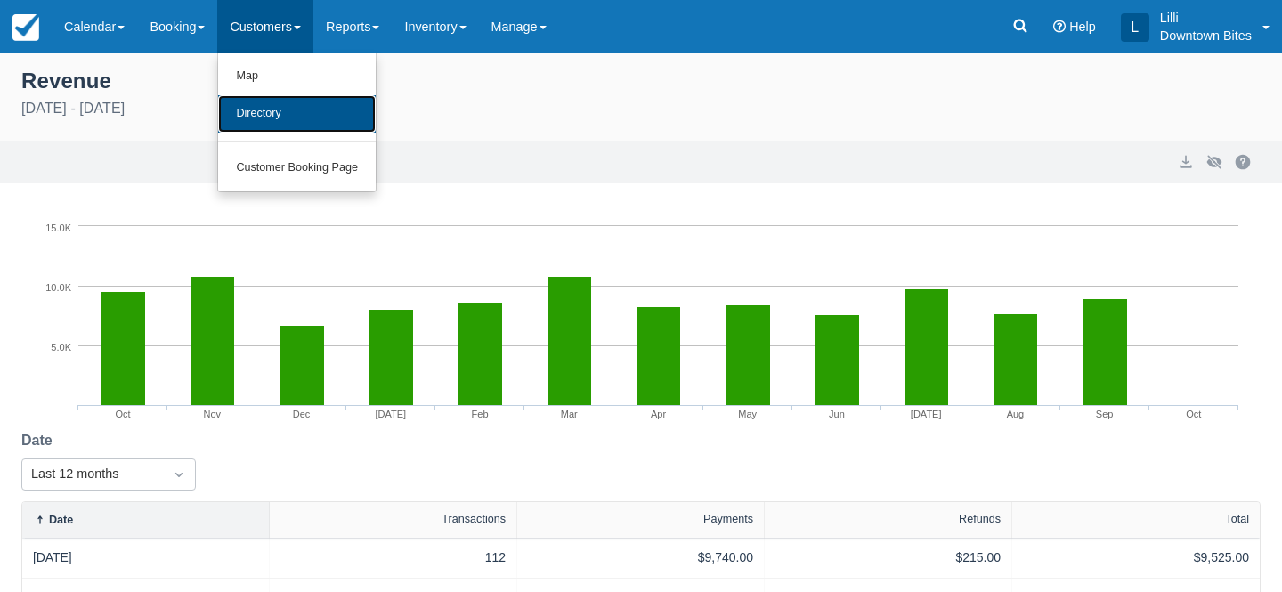
click at [288, 105] on link "Directory" at bounding box center [297, 113] width 158 height 37
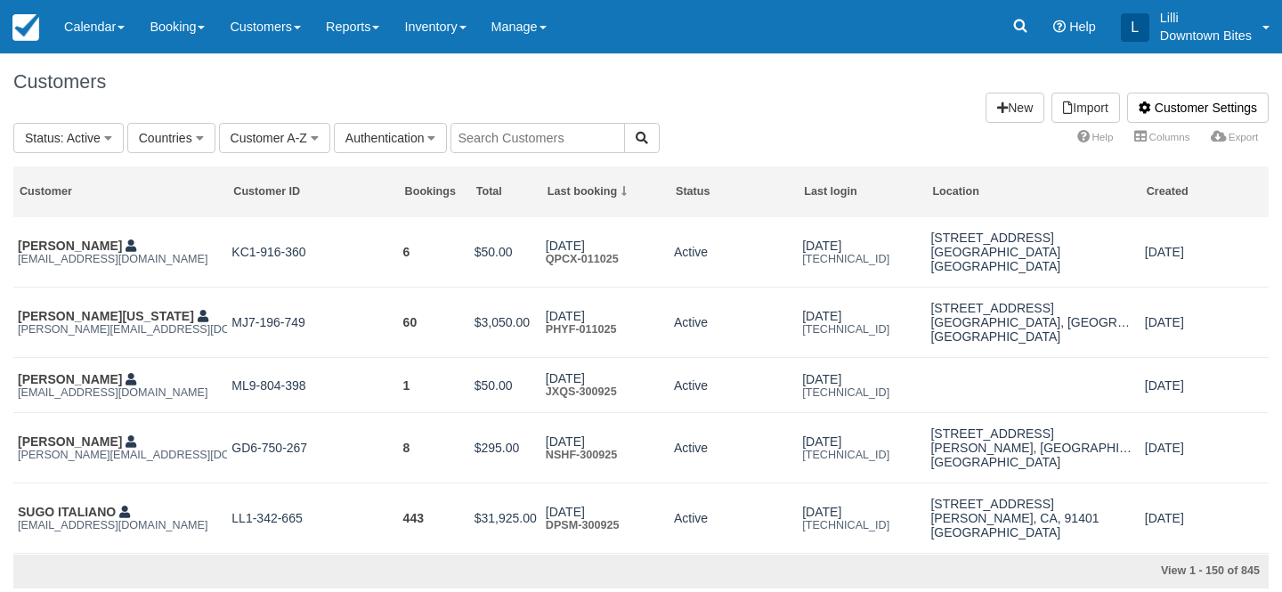
click at [491, 134] on input "text" at bounding box center [537, 138] width 174 height 30
type input "[PERSON_NAME]"
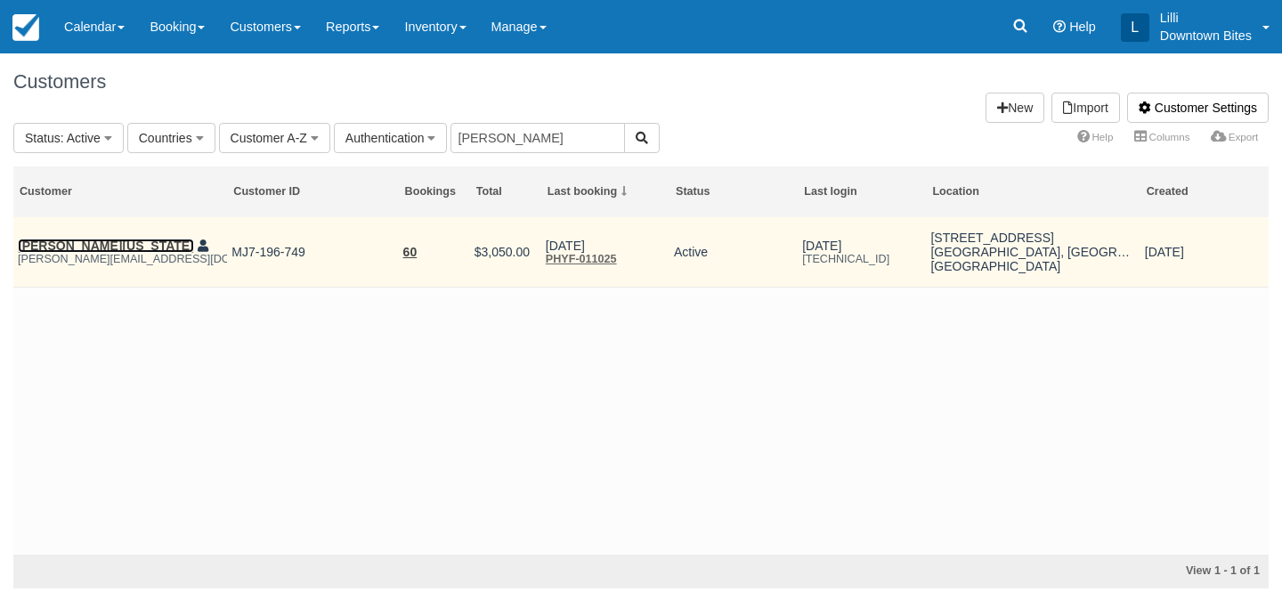
click at [76, 241] on link "[PERSON_NAME][US_STATE]" at bounding box center [106, 246] width 176 height 14
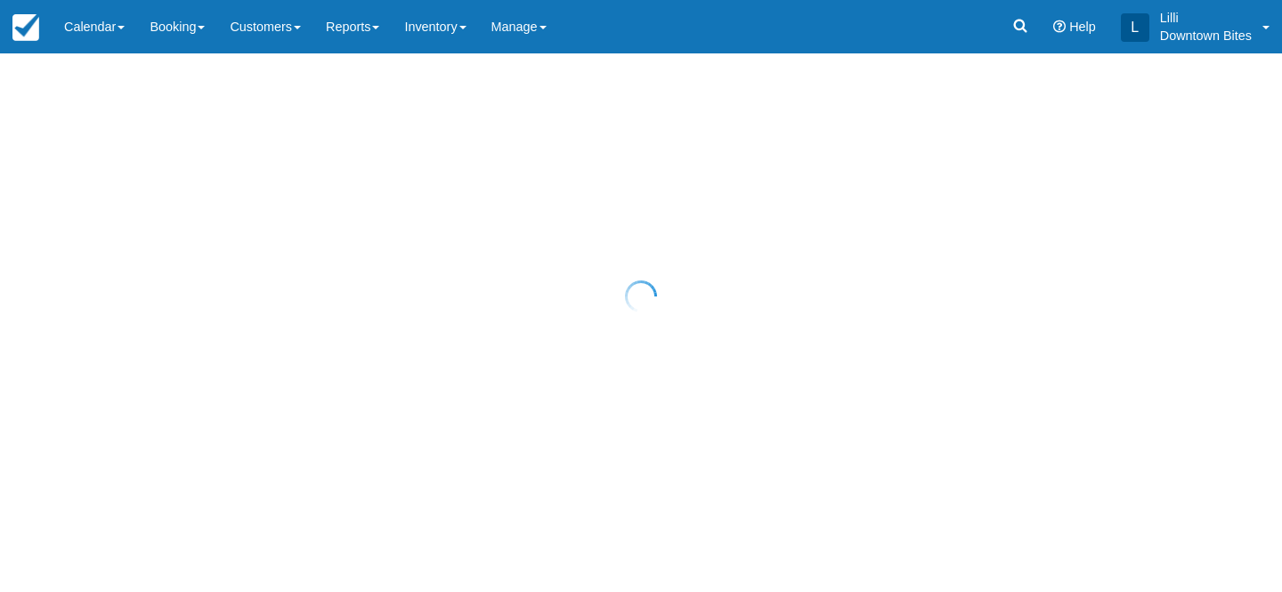
select select "50"
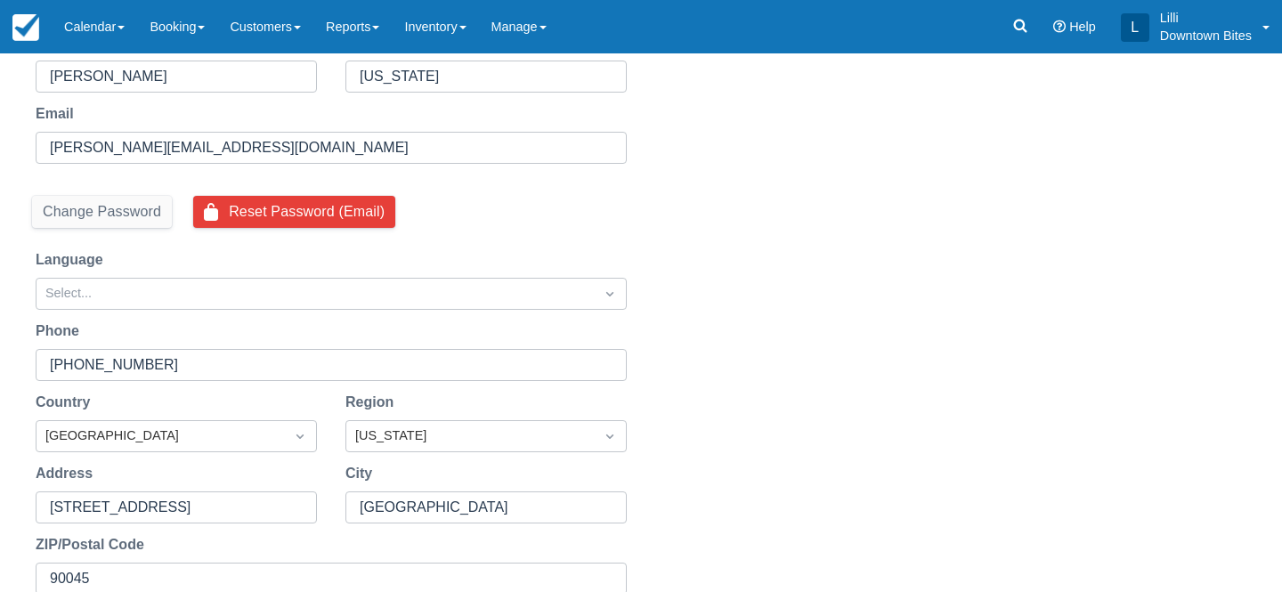
scroll to position [191, 0]
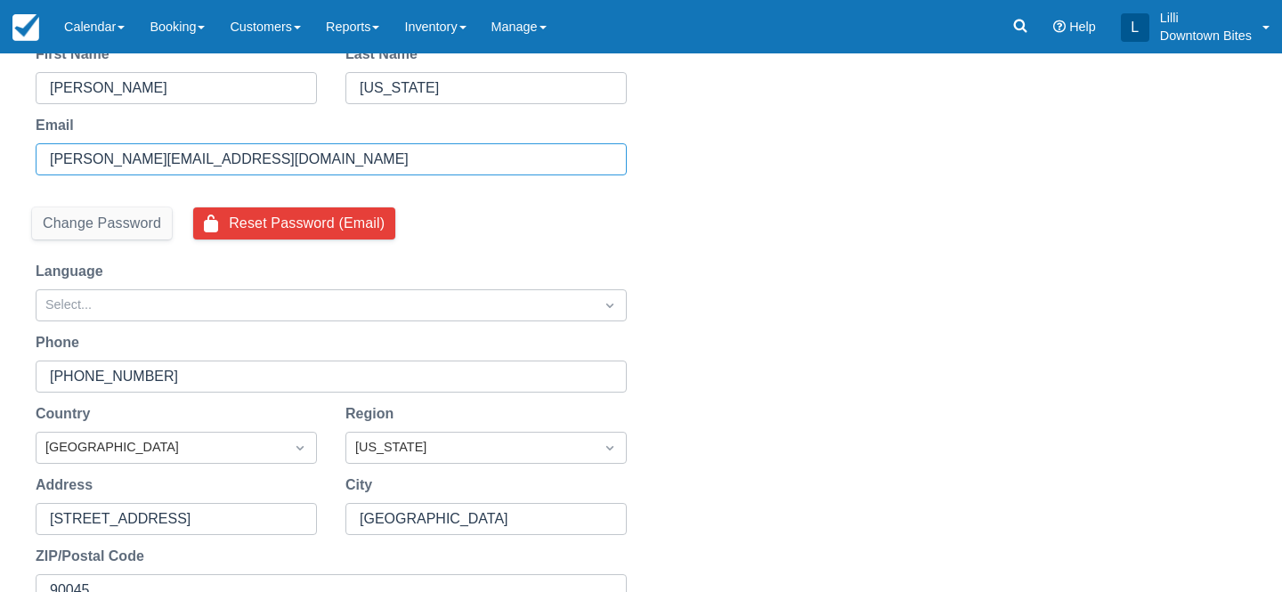
drag, startPoint x: 296, startPoint y: 158, endPoint x: 41, endPoint y: 159, distance: 255.5
click at [41, 159] on div "[PERSON_NAME][EMAIL_ADDRESS][DOMAIN_NAME]" at bounding box center [331, 159] width 591 height 32
click at [694, 203] on div "Reset Password Send password reset email to [PERSON_NAME][EMAIL_ADDRESS][DOMAIN…" at bounding box center [641, 346] width 1282 height 648
